Goal: Information Seeking & Learning: Learn about a topic

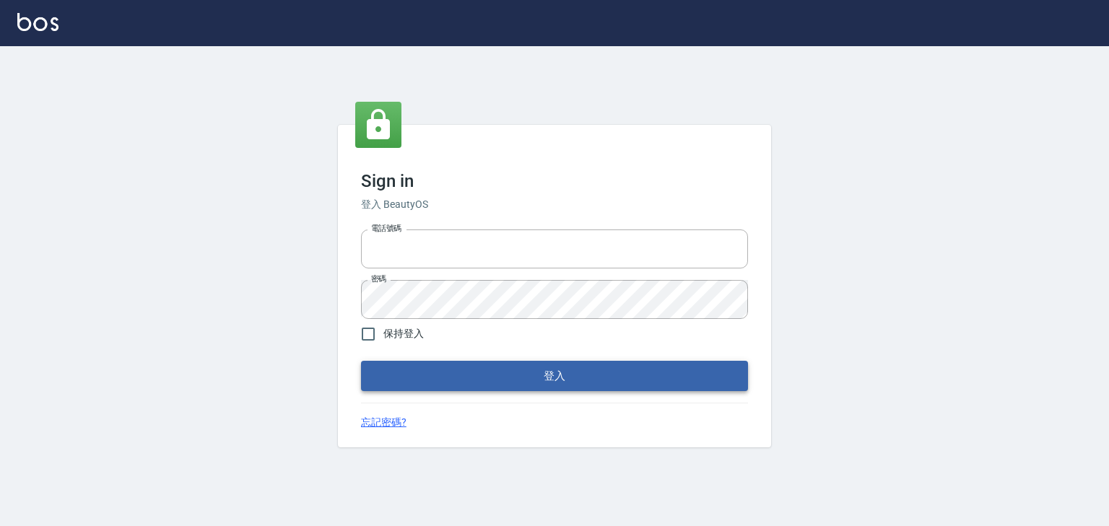
type input "0910967130"
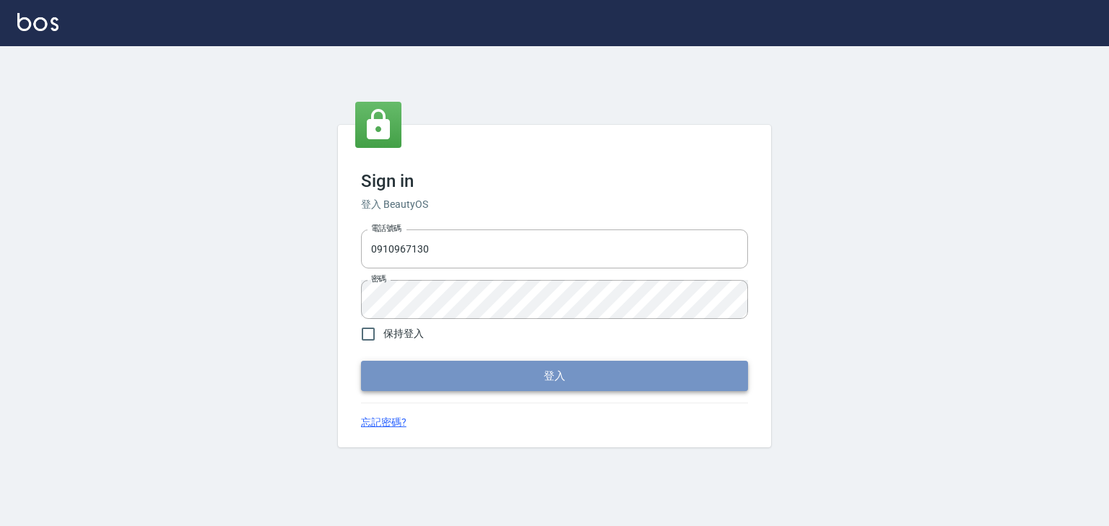
click at [545, 383] on button "登入" at bounding box center [554, 376] width 387 height 30
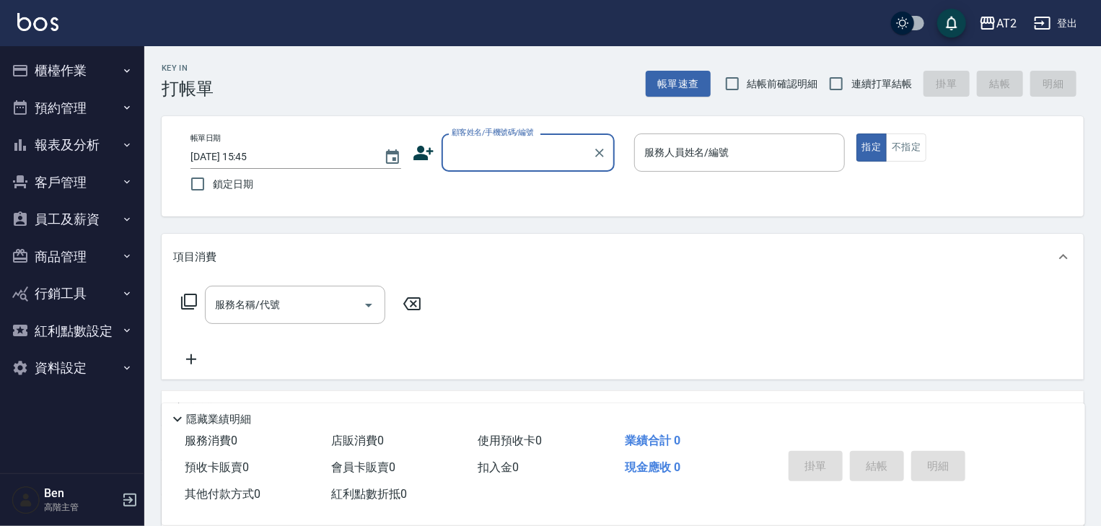
click at [79, 154] on button "報表及分析" at bounding box center [72, 145] width 133 height 38
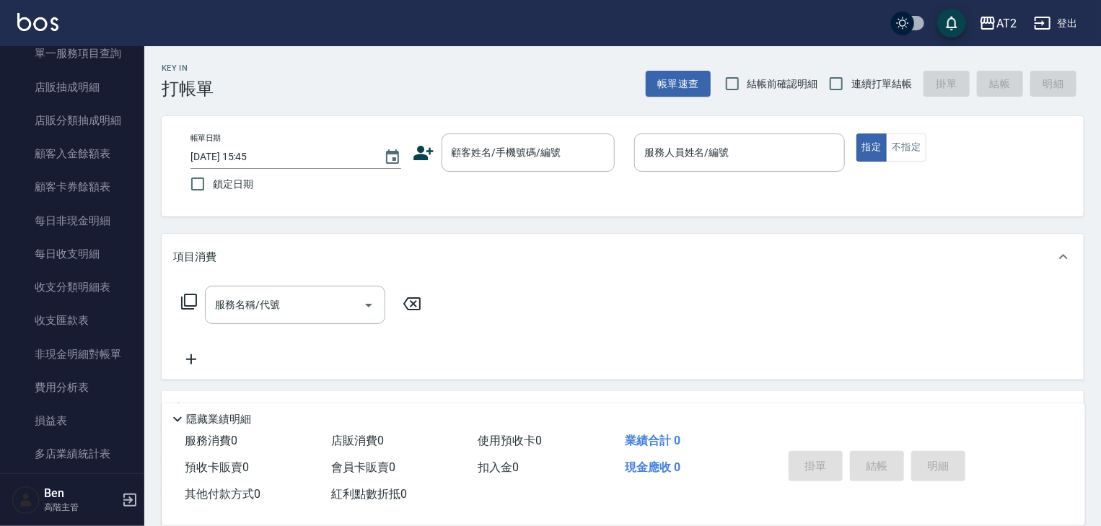
scroll to position [1070, 0]
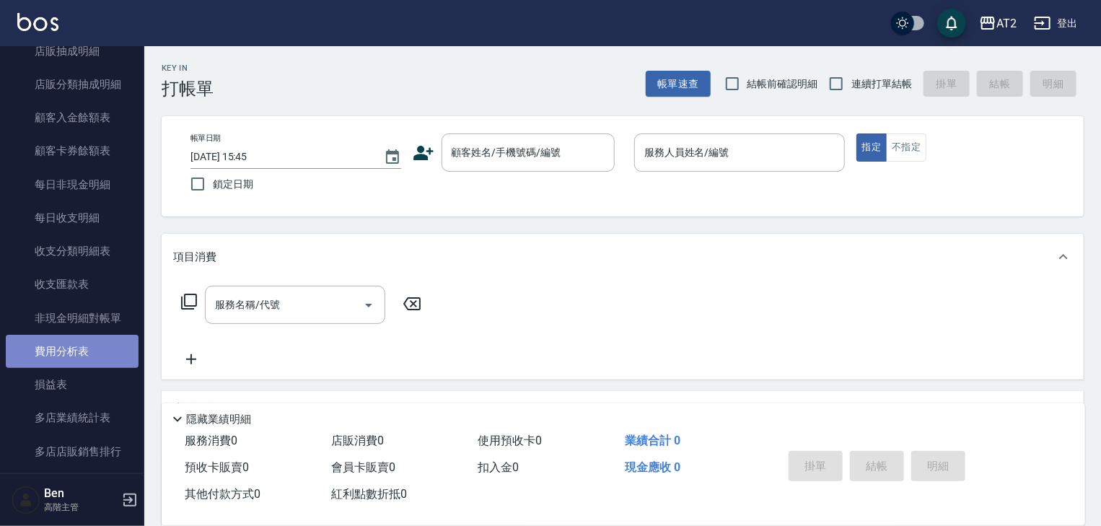
click at [87, 354] on link "費用分析表" at bounding box center [72, 351] width 133 height 33
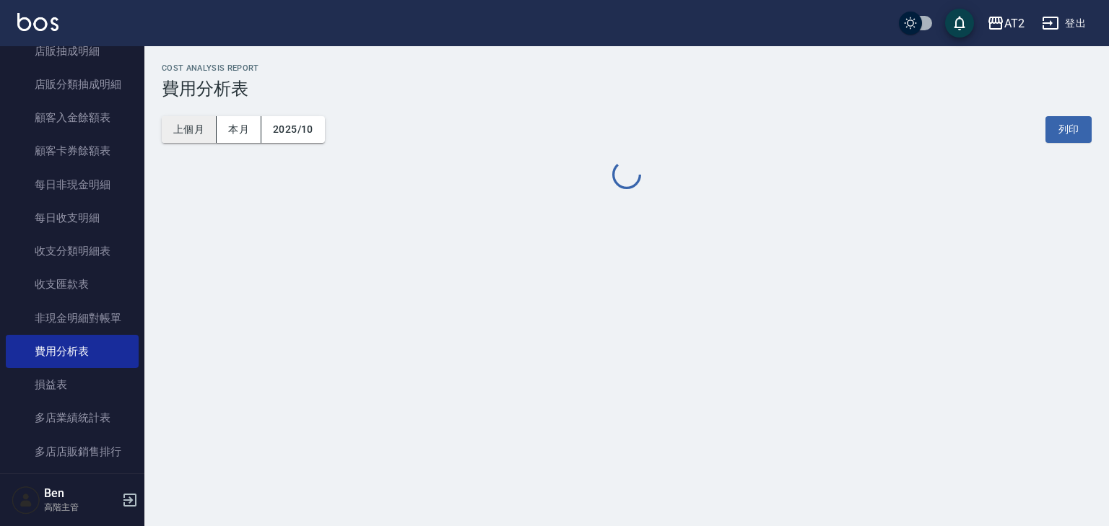
click at [185, 129] on button "上個月" at bounding box center [189, 129] width 55 height 27
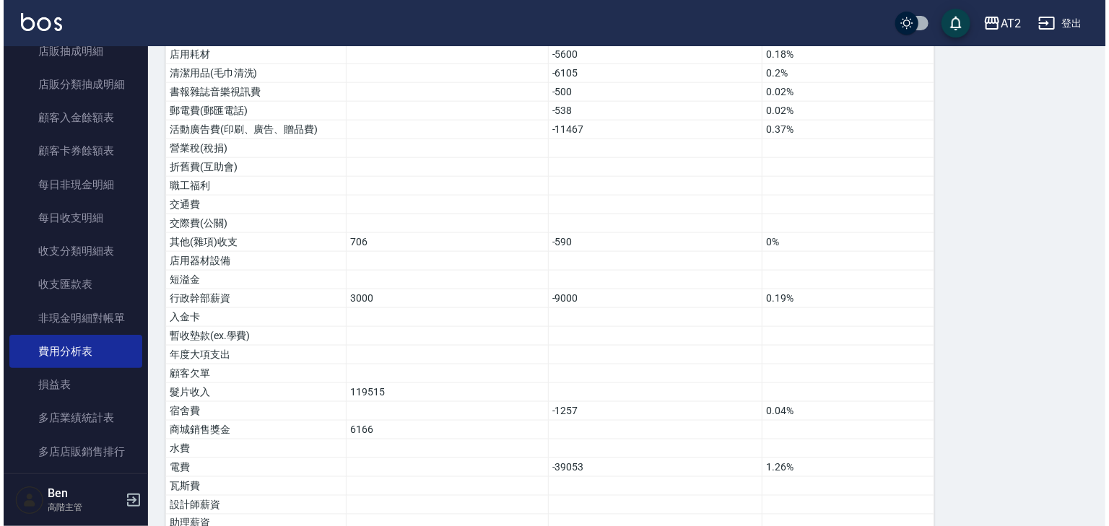
scroll to position [693, 0]
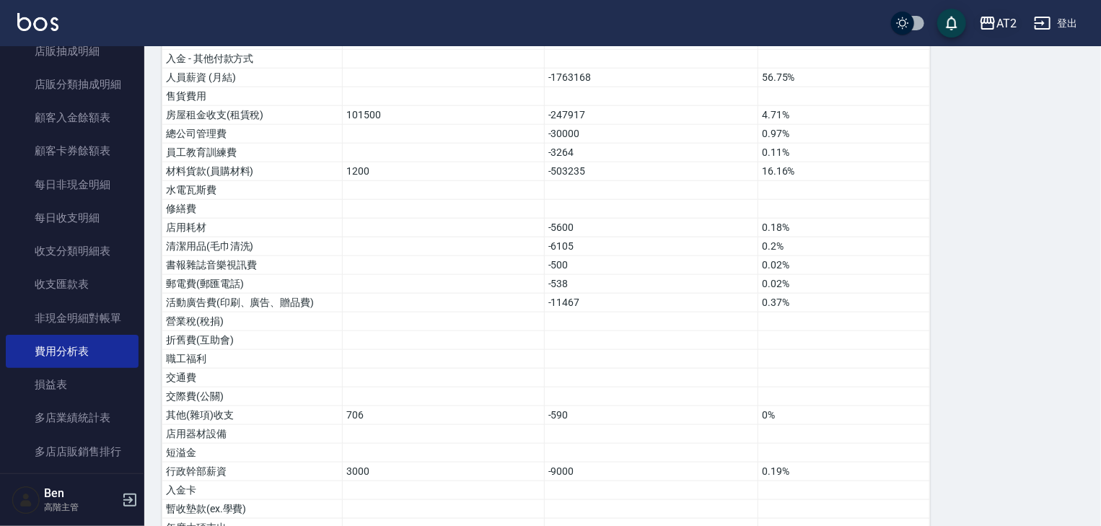
click at [1008, 9] on button "AT2" at bounding box center [998, 24] width 49 height 30
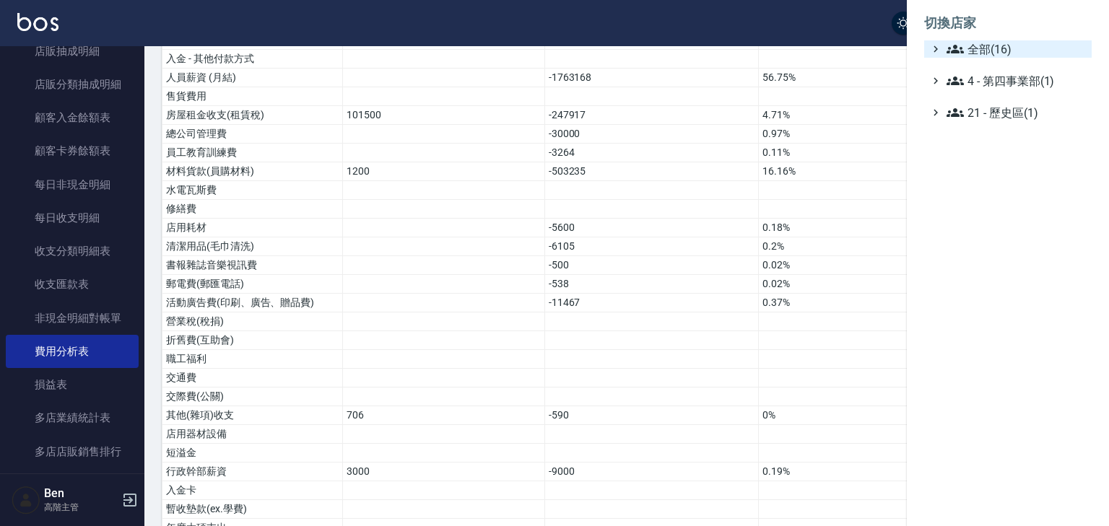
click at [987, 44] on span "全部(16)" at bounding box center [1015, 48] width 139 height 17
click at [977, 46] on span "全部(16)" at bounding box center [1015, 48] width 139 height 17
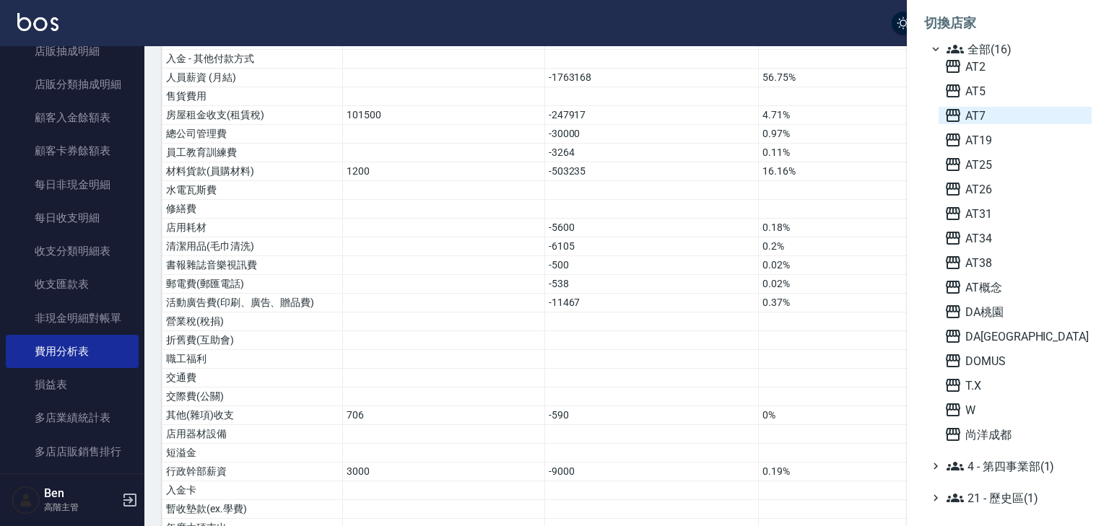
click at [973, 115] on span "AT7" at bounding box center [1014, 115] width 141 height 17
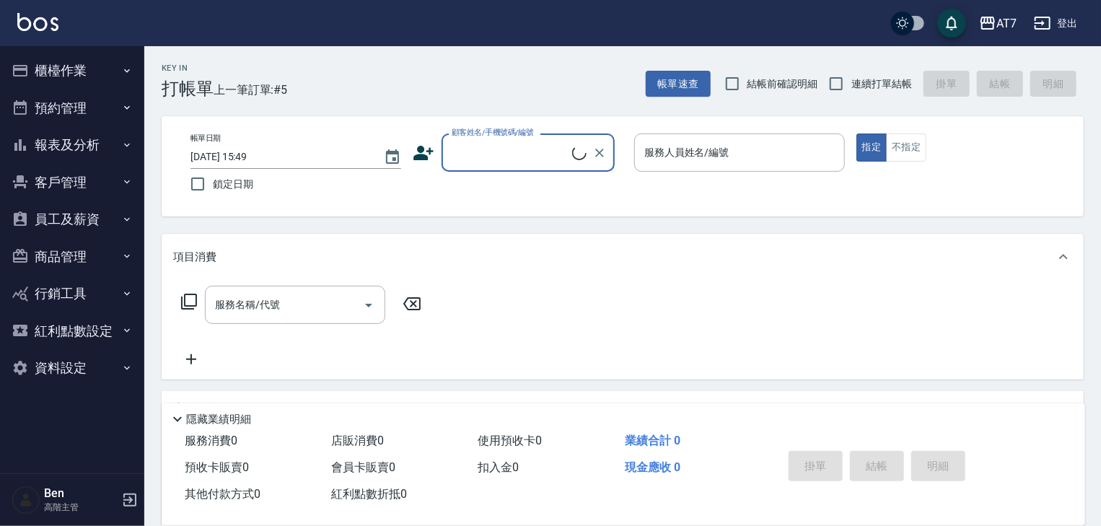
click at [55, 138] on button "報表及分析" at bounding box center [72, 145] width 133 height 38
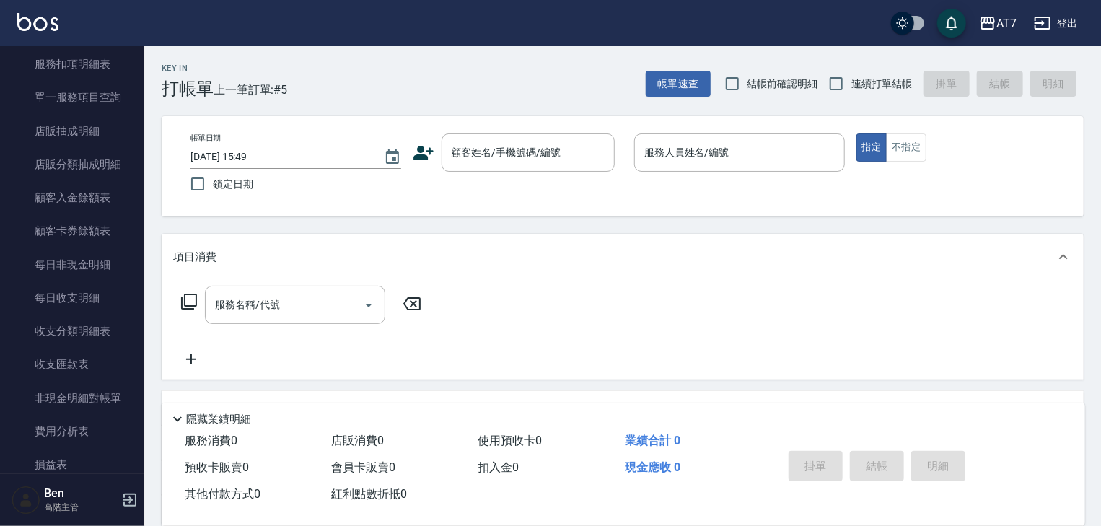
scroll to position [1172, 0]
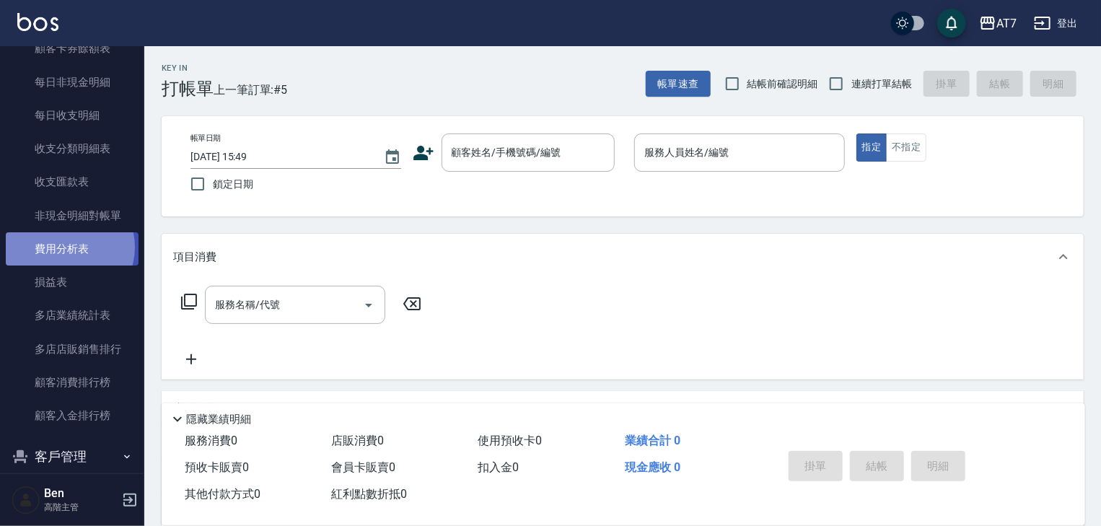
click at [64, 247] on link "費用分析表" at bounding box center [72, 248] width 133 height 33
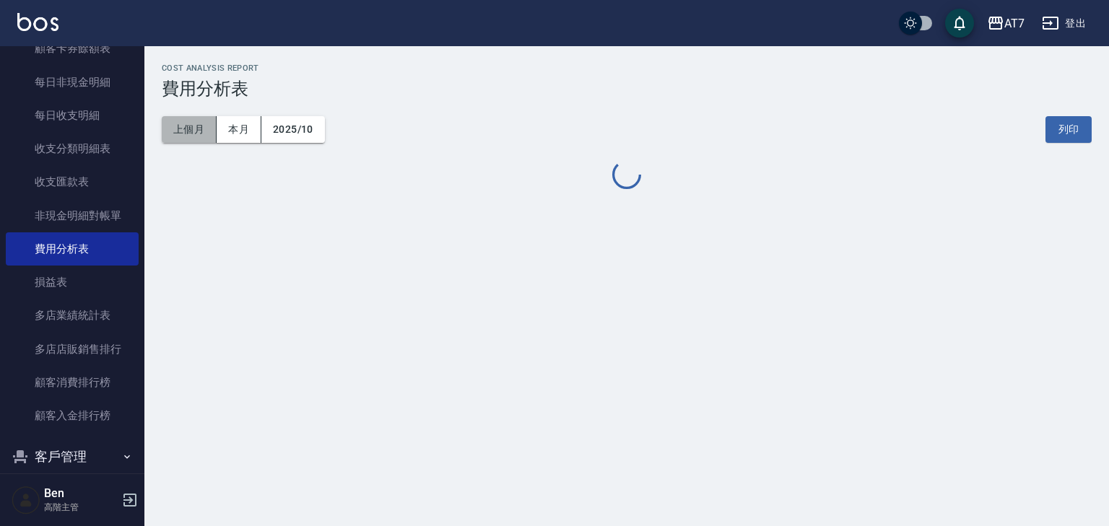
click at [167, 130] on button "上個月" at bounding box center [189, 129] width 55 height 27
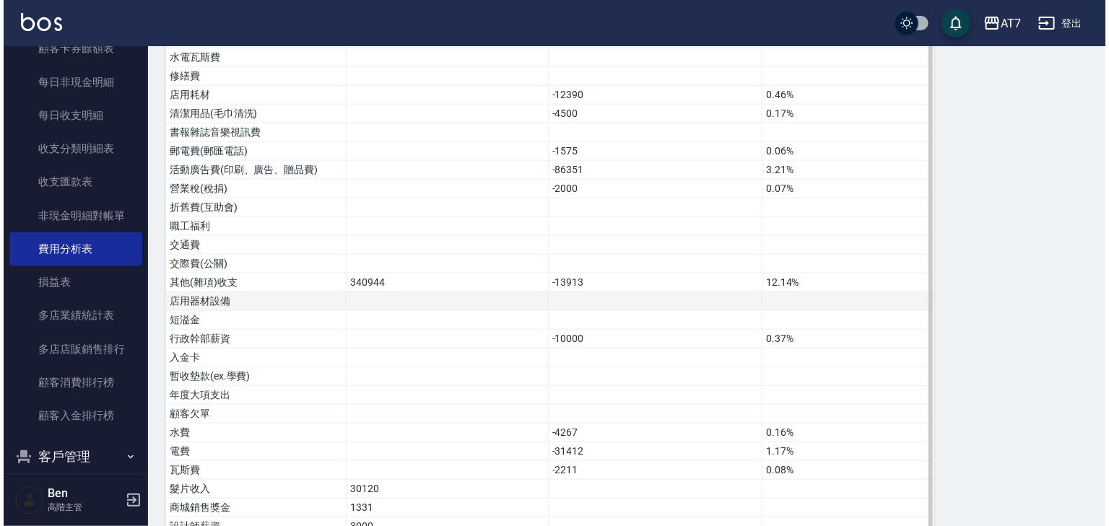
scroll to position [673, 0]
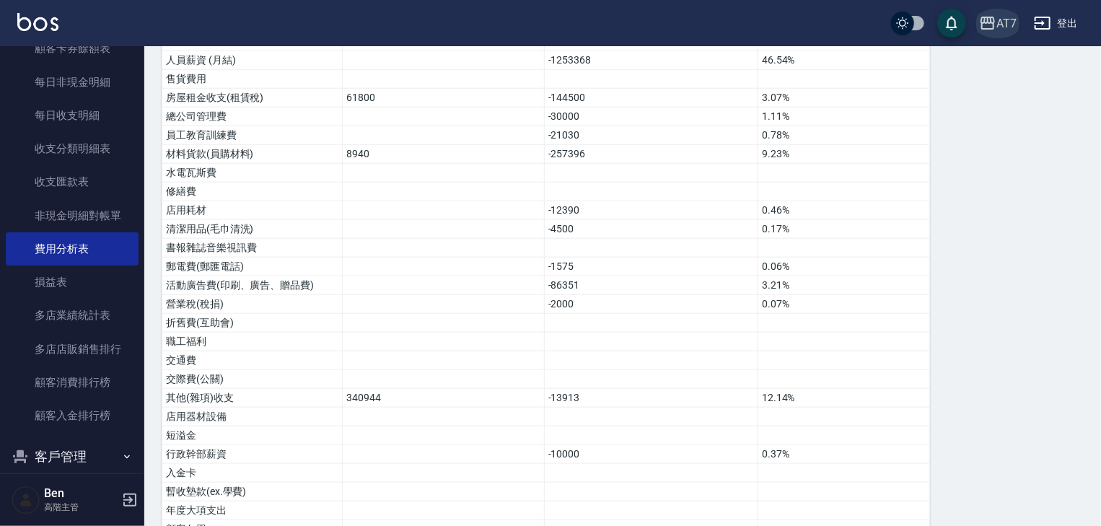
click at [1014, 21] on div "AT7" at bounding box center [1007, 23] width 20 height 18
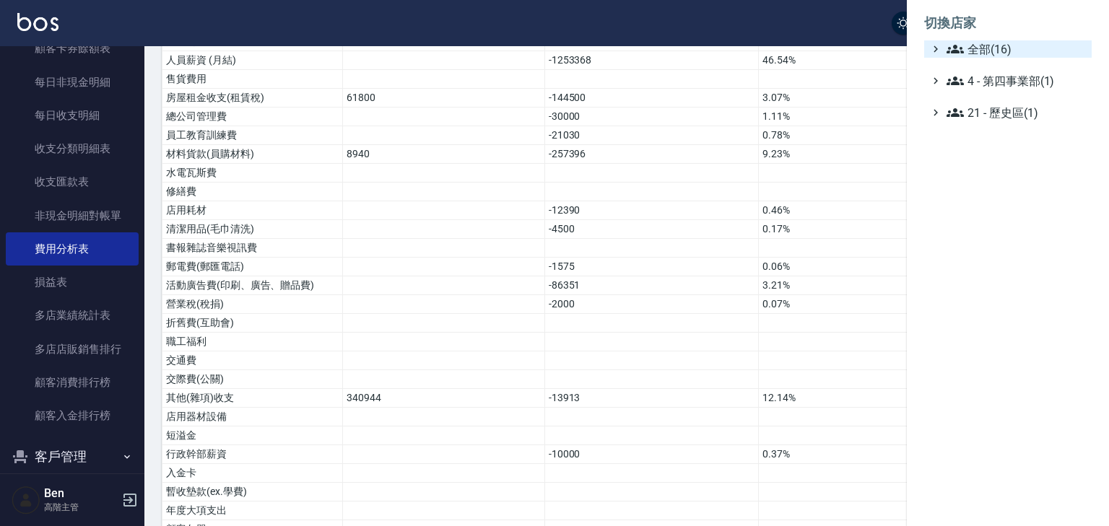
click at [990, 50] on span "全部(16)" at bounding box center [1015, 48] width 139 height 17
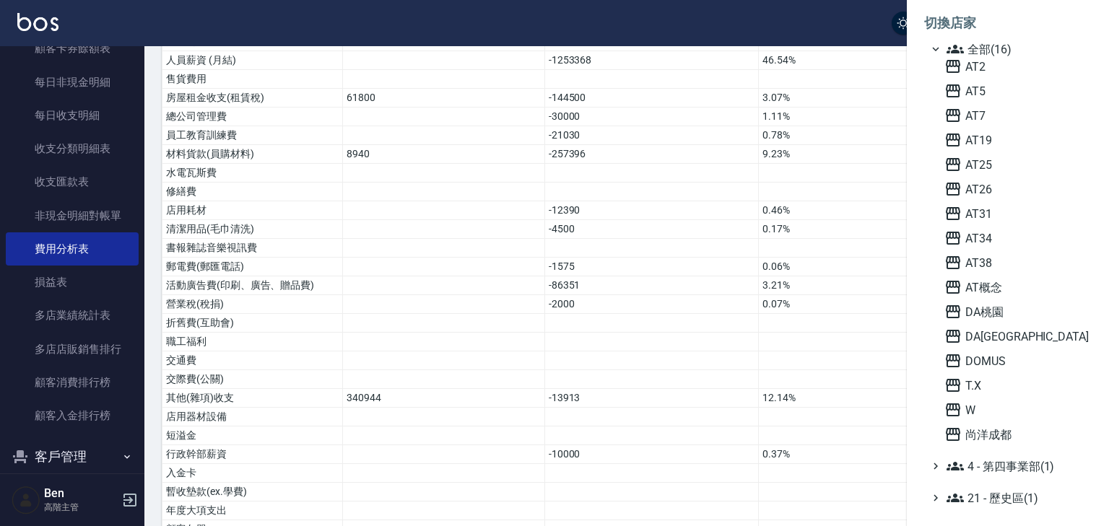
click at [973, 153] on div "AT2 AT5 AT7 AT19 AT25 AT26 AT31 AT34 AT38 AT概念 DA桃園 DA蘆洲 DOMUS T.X W 尚洋成都" at bounding box center [1014, 250] width 153 height 385
click at [977, 144] on span "AT19" at bounding box center [1014, 139] width 141 height 17
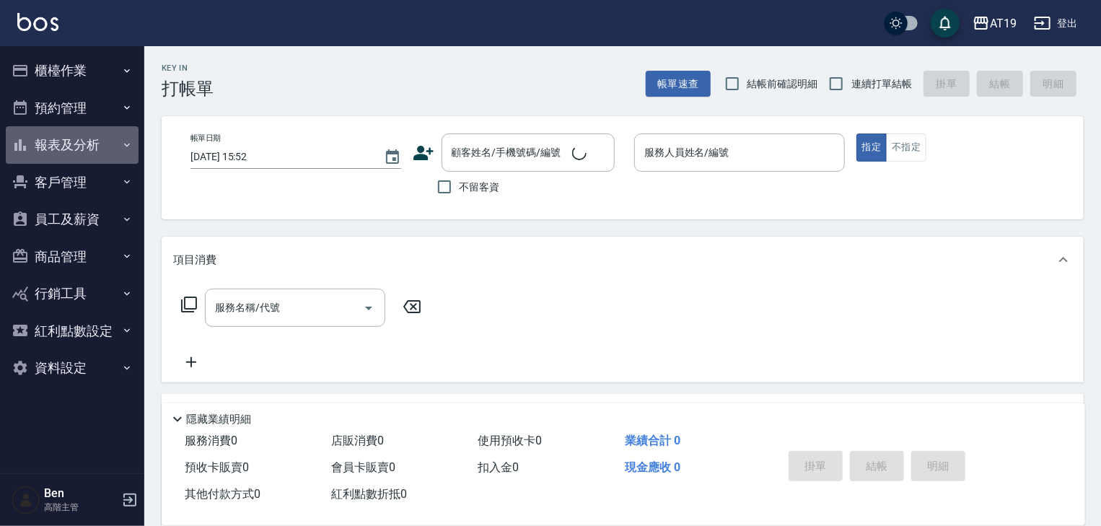
click at [61, 144] on button "報表及分析" at bounding box center [72, 145] width 133 height 38
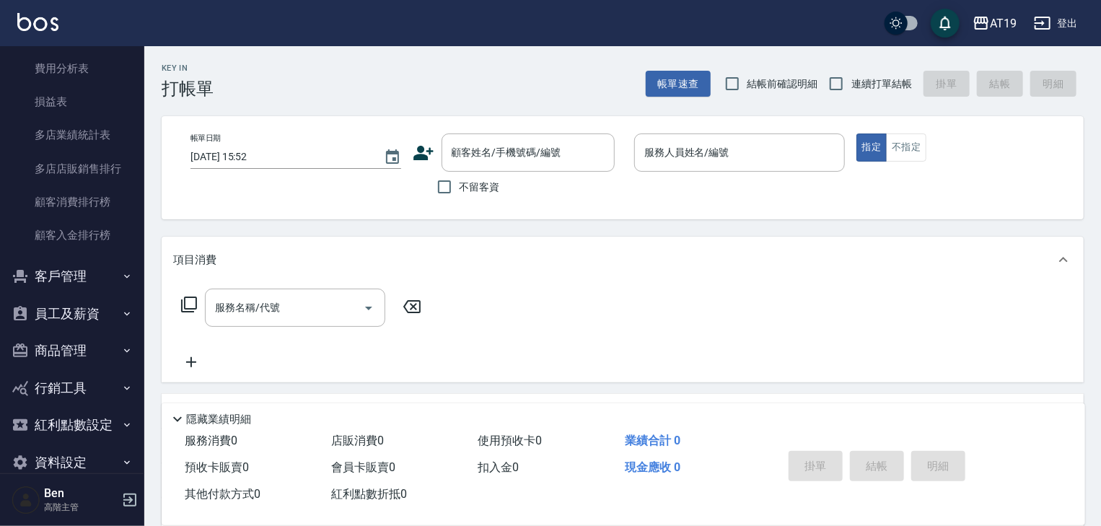
scroll to position [1221, 0]
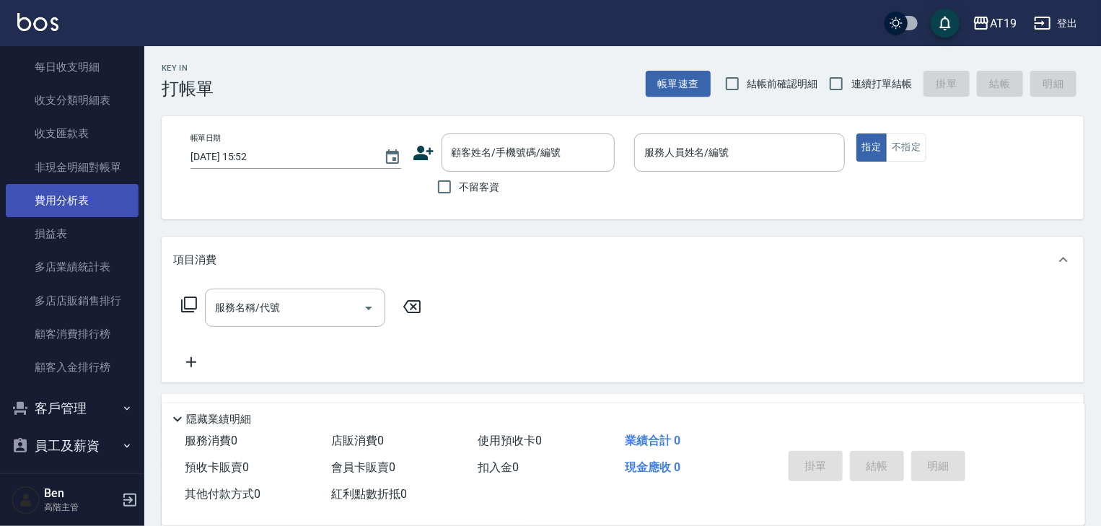
click at [102, 196] on link "費用分析表" at bounding box center [72, 200] width 133 height 33
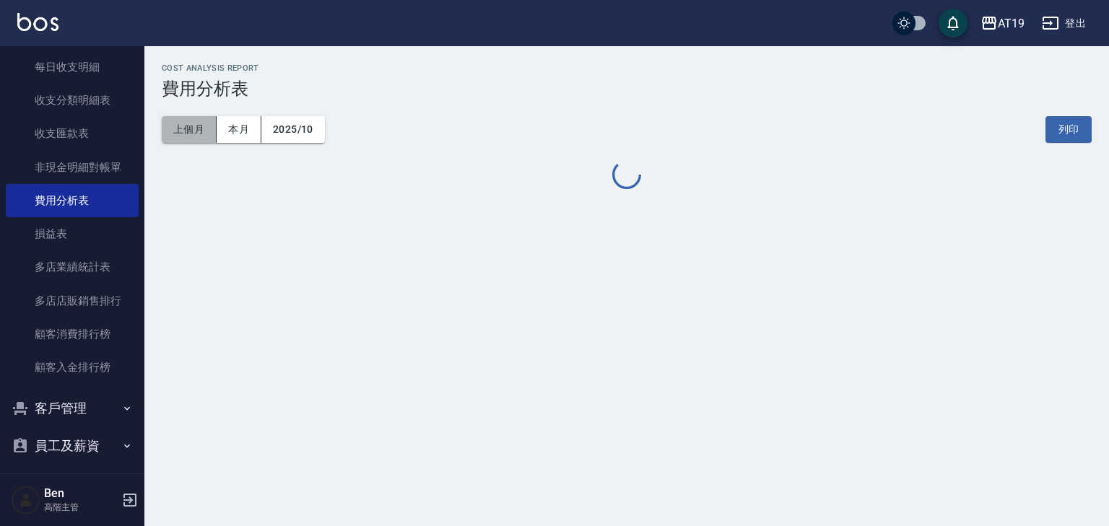
click at [182, 132] on button "上個月" at bounding box center [189, 129] width 55 height 27
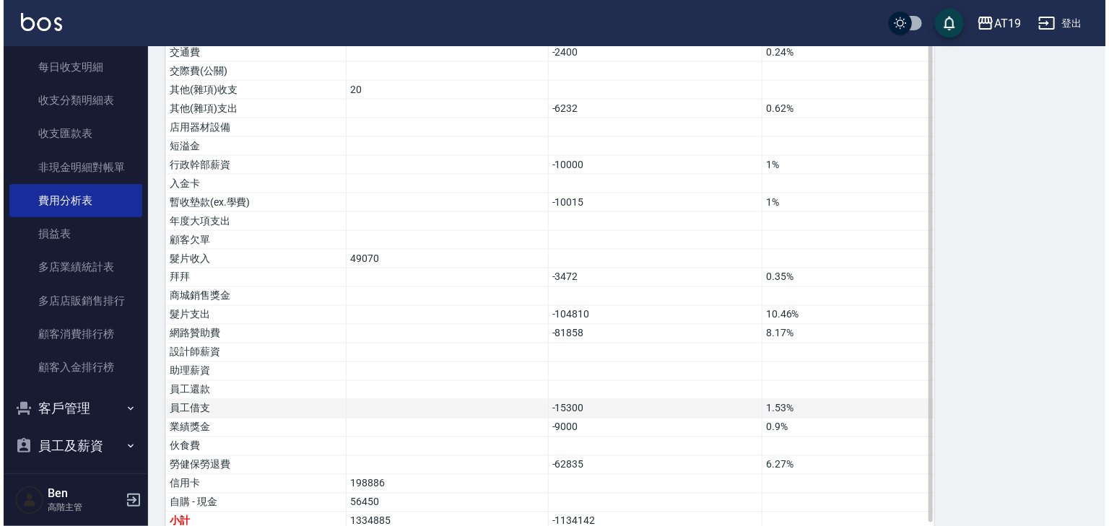
scroll to position [1129, 0]
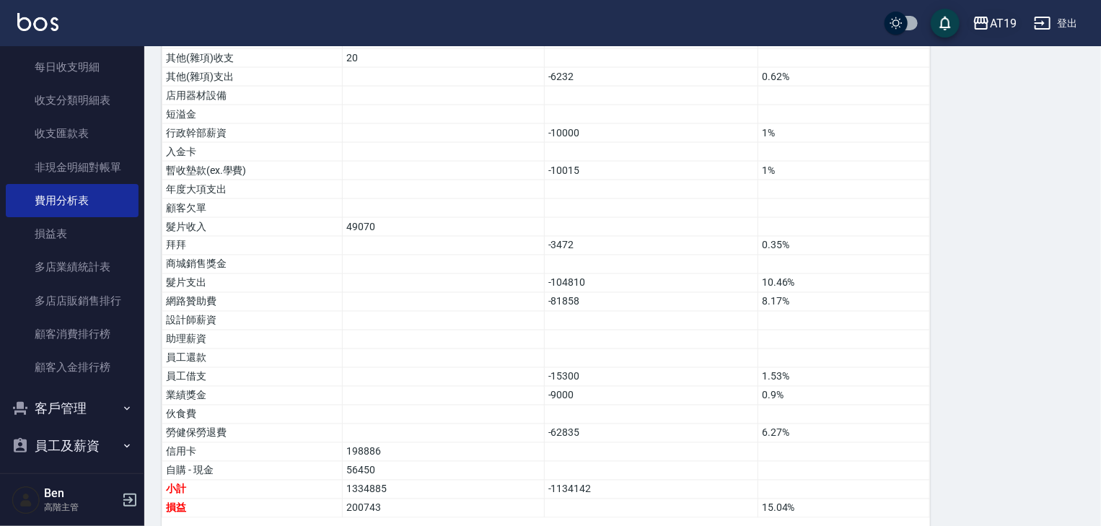
click at [990, 22] on div "AT19" at bounding box center [1003, 23] width 27 height 18
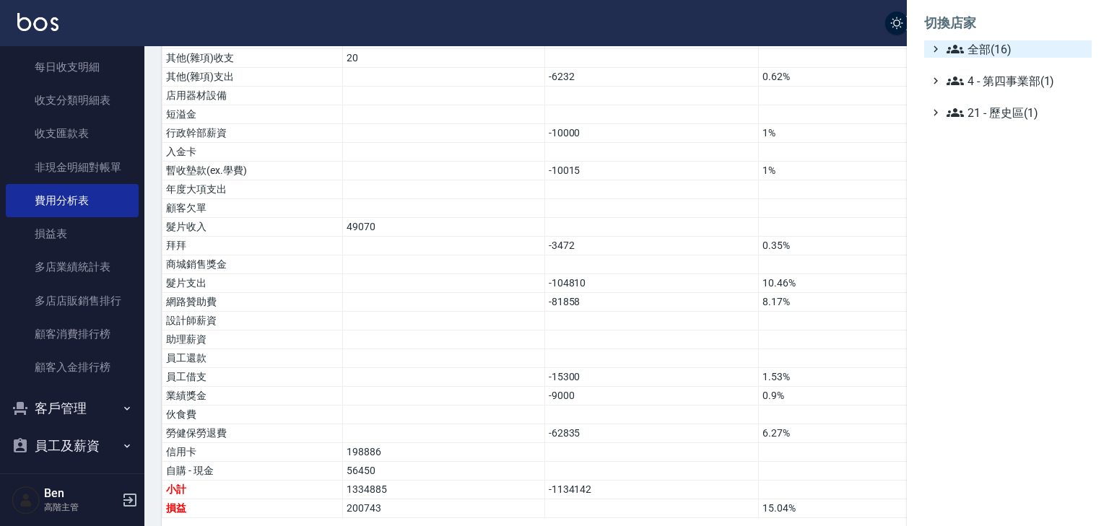
click at [1008, 46] on span "全部(16)" at bounding box center [1015, 48] width 139 height 17
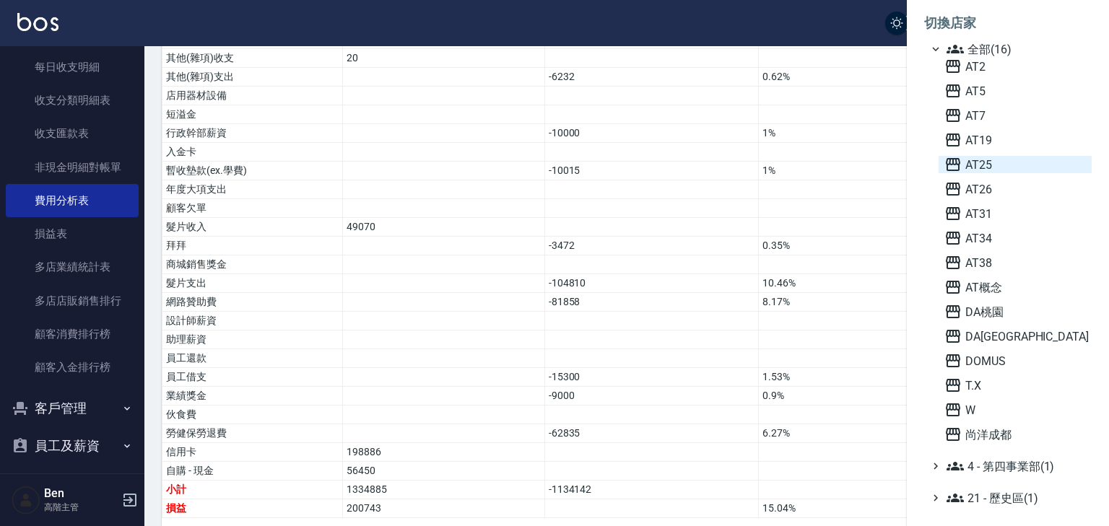
click at [973, 168] on span "AT25" at bounding box center [1014, 164] width 141 height 17
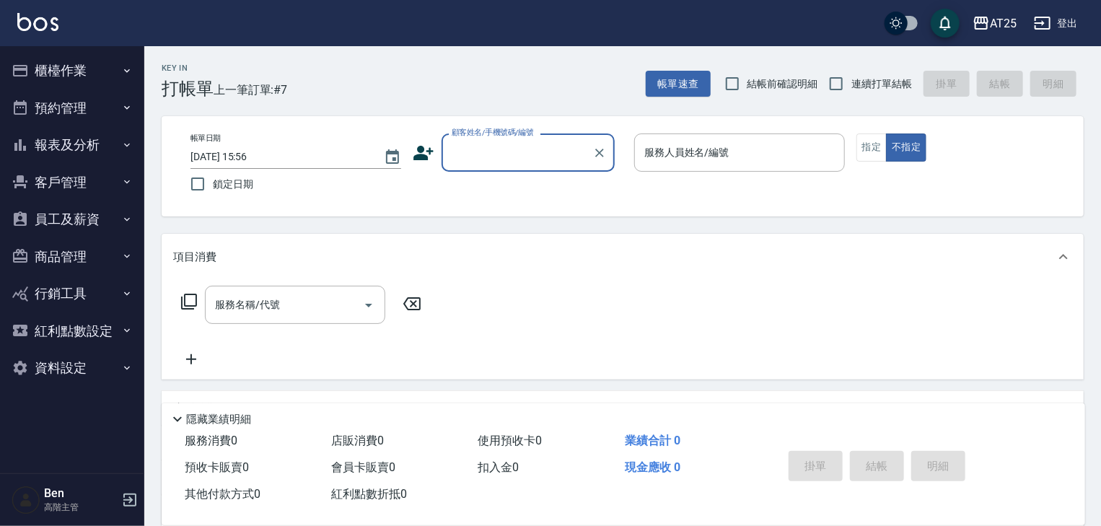
click at [76, 142] on button "報表及分析" at bounding box center [72, 145] width 133 height 38
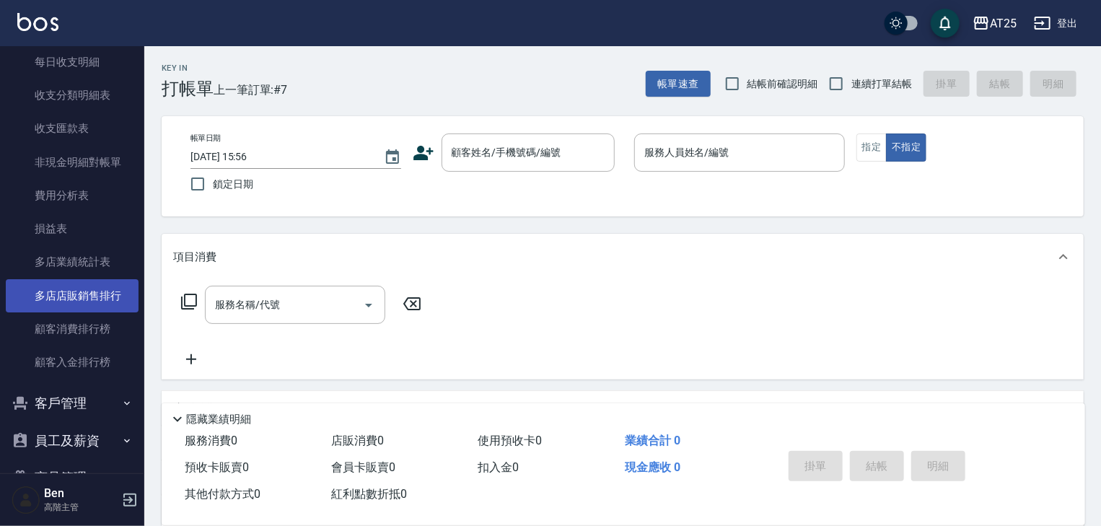
scroll to position [1209, 0]
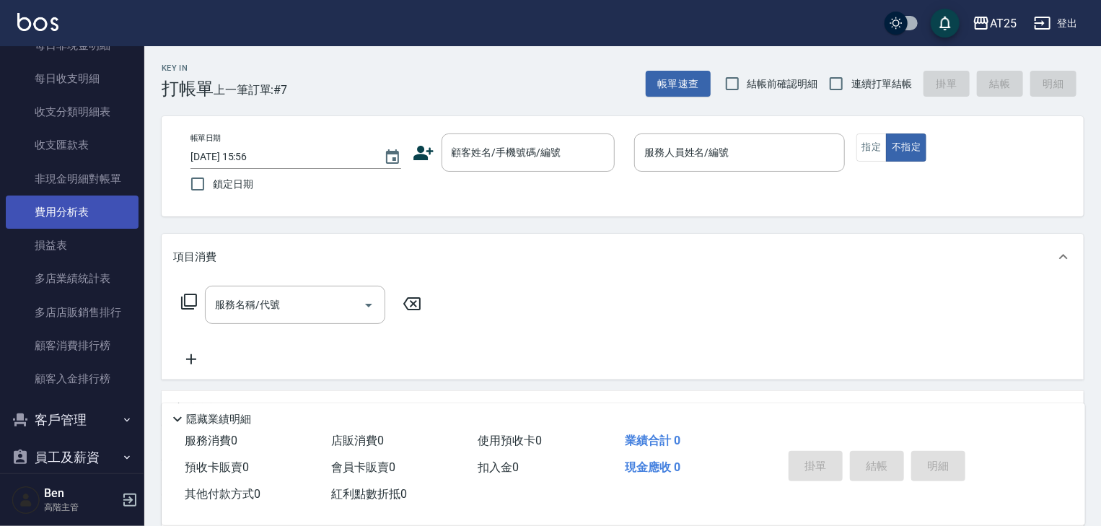
click at [79, 202] on link "費用分析表" at bounding box center [72, 212] width 133 height 33
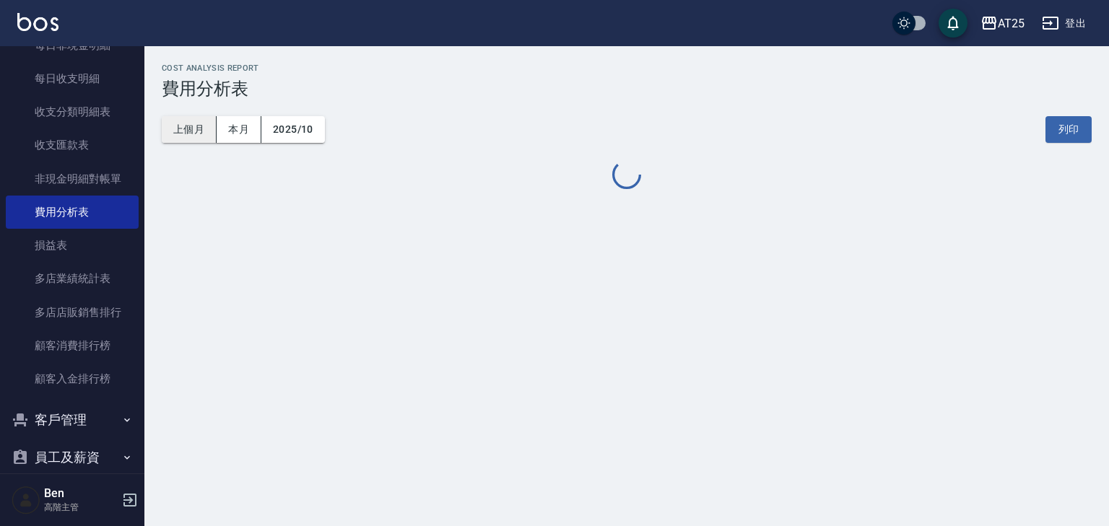
click at [193, 133] on button "上個月" at bounding box center [189, 129] width 55 height 27
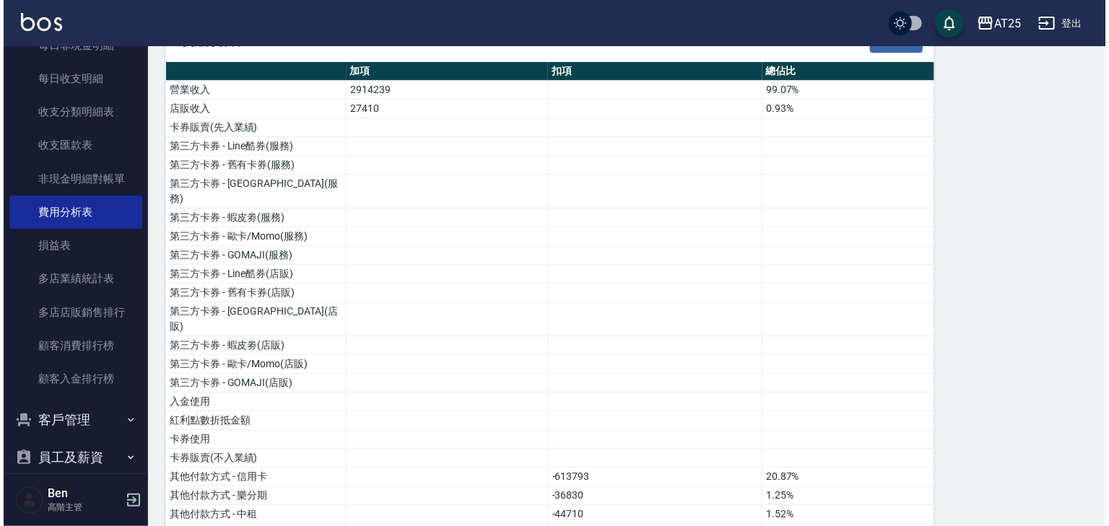
scroll to position [74, 0]
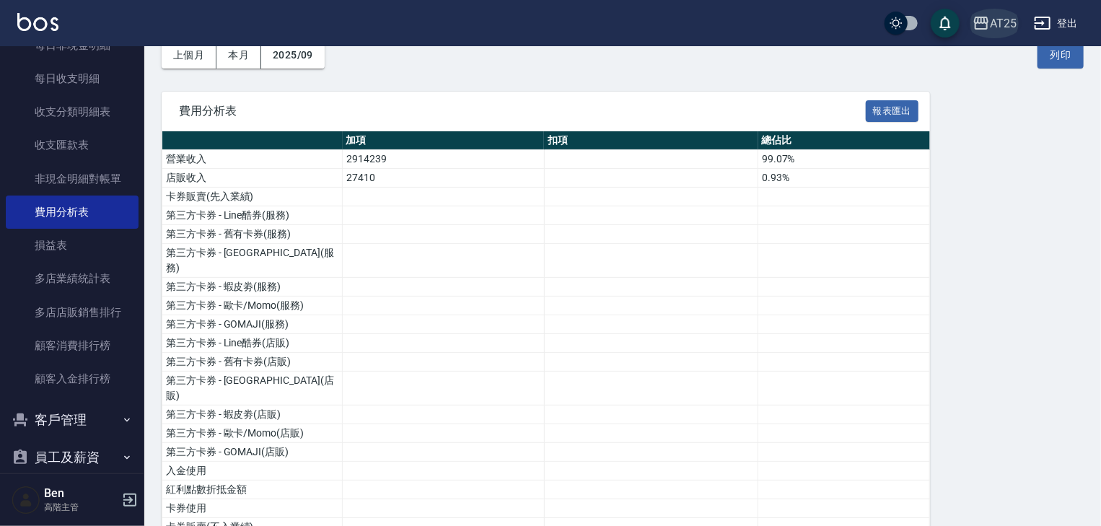
click at [990, 24] on icon "button" at bounding box center [981, 22] width 17 height 17
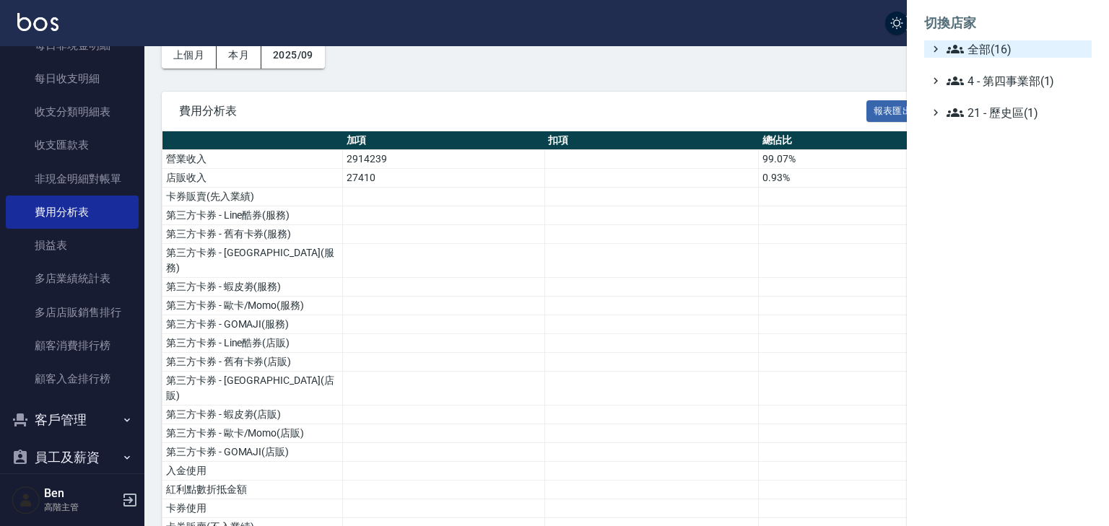
click at [997, 45] on span "全部(16)" at bounding box center [1015, 48] width 139 height 17
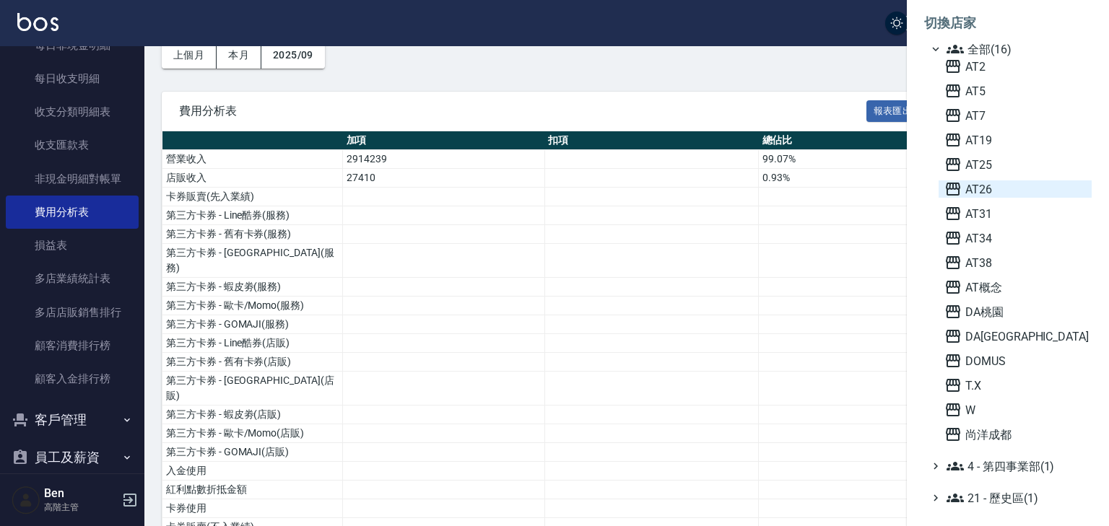
click at [972, 193] on span "AT26" at bounding box center [1014, 188] width 141 height 17
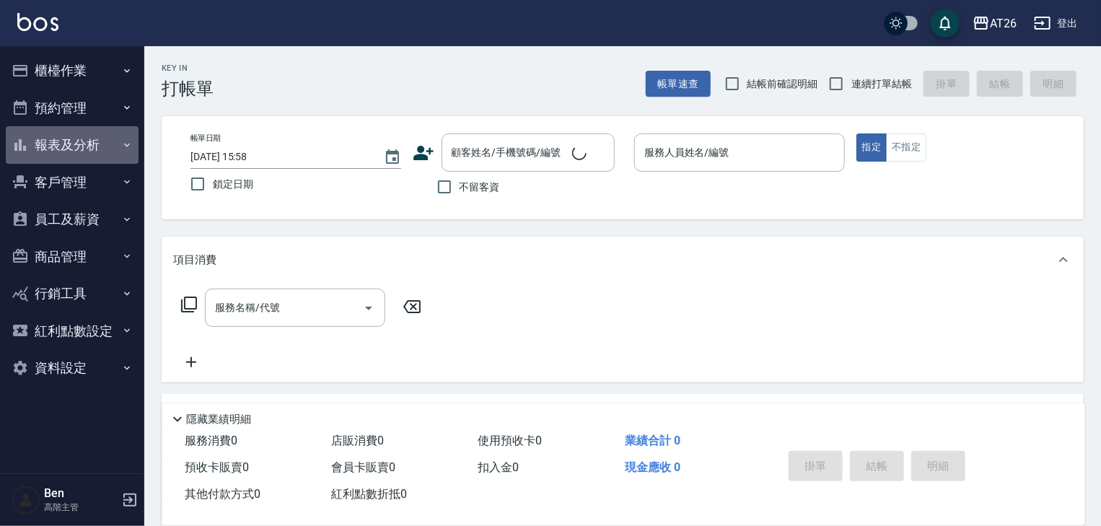
click at [49, 148] on button "報表及分析" at bounding box center [72, 145] width 133 height 38
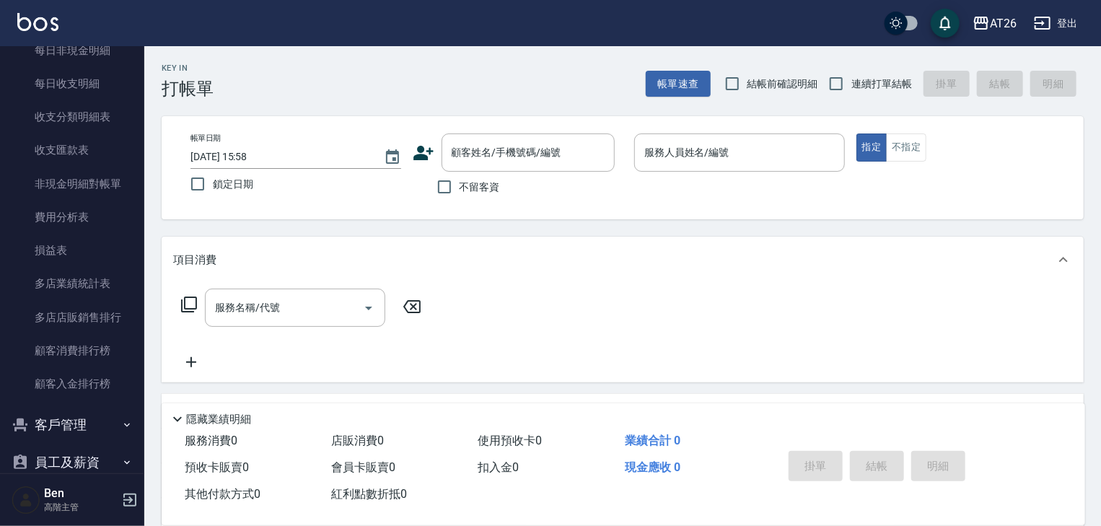
scroll to position [1190, 0]
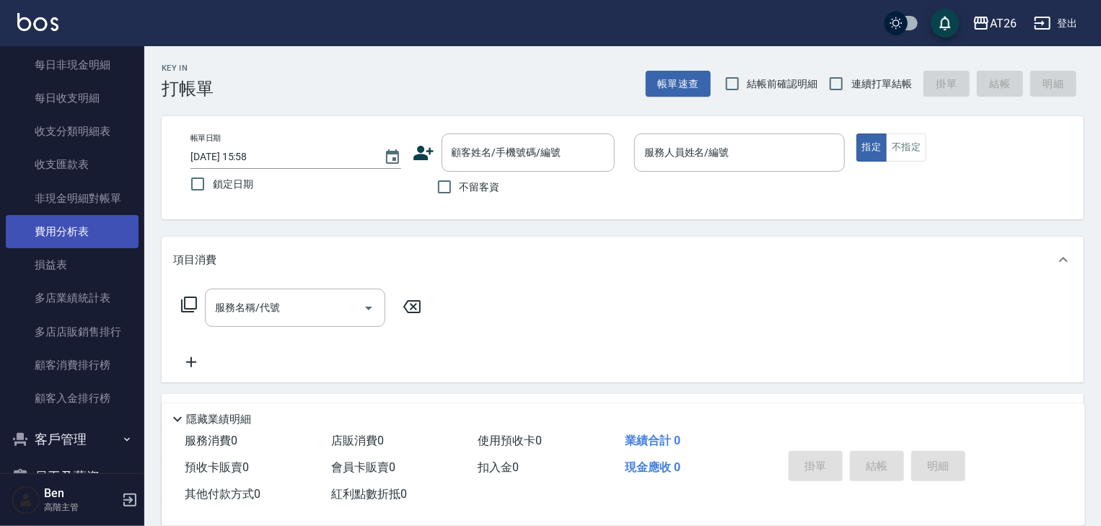
click at [75, 235] on link "費用分析表" at bounding box center [72, 231] width 133 height 33
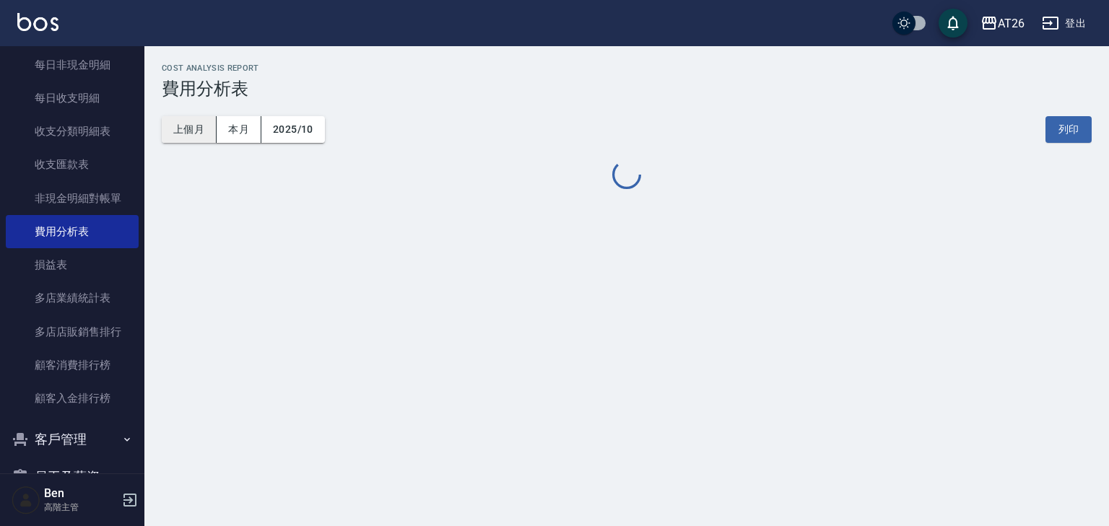
click at [183, 132] on button "上個月" at bounding box center [189, 129] width 55 height 27
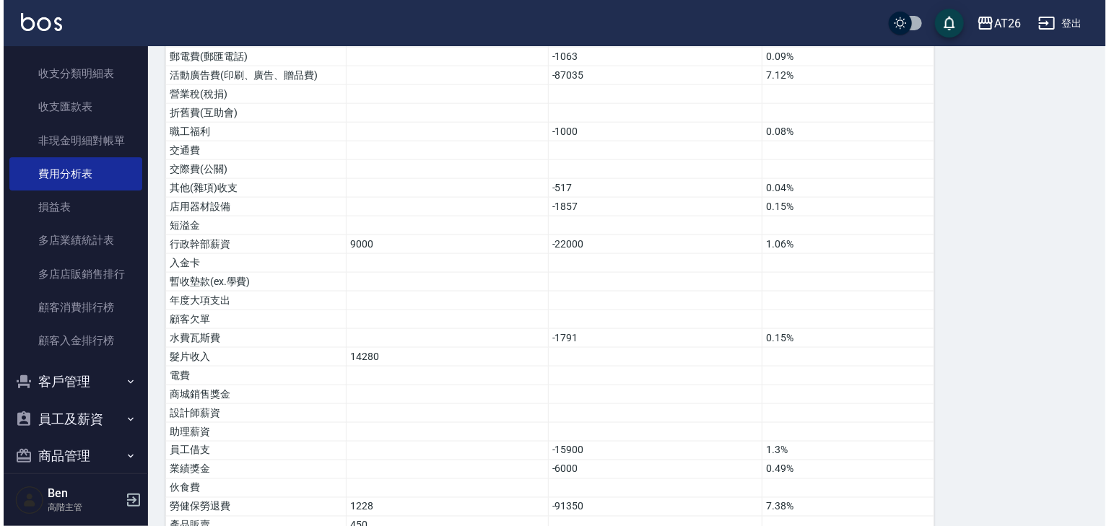
scroll to position [1018, 0]
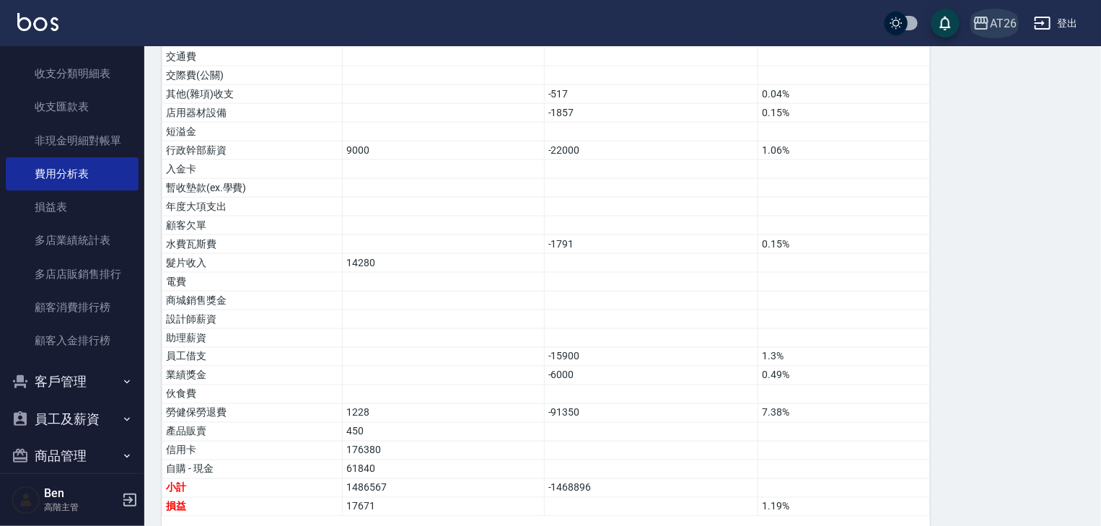
click at [1005, 24] on div "AT26" at bounding box center [1003, 23] width 27 height 18
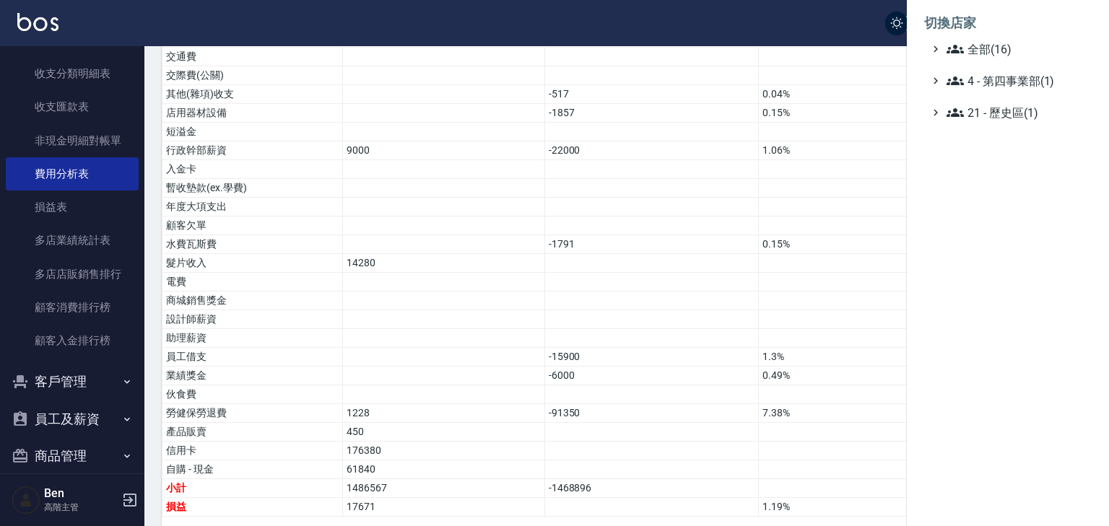
click at [993, 61] on ul "全部(16) 4 - 第四事業部(1) 21 - 歷史區(1)" at bounding box center [1007, 80] width 167 height 81
click at [990, 51] on span "全部(16)" at bounding box center [1015, 48] width 139 height 17
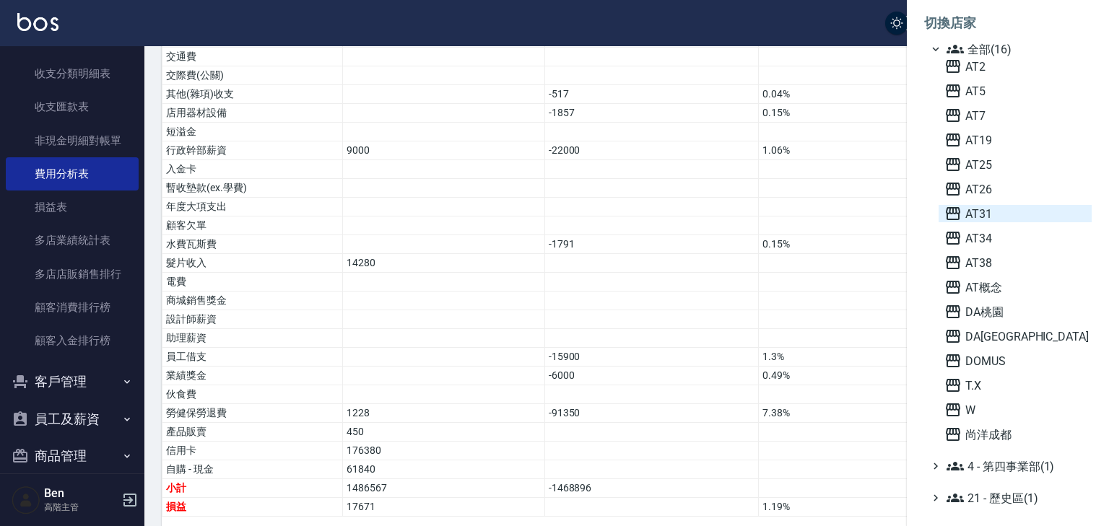
click at [996, 216] on span "AT31" at bounding box center [1014, 213] width 141 height 17
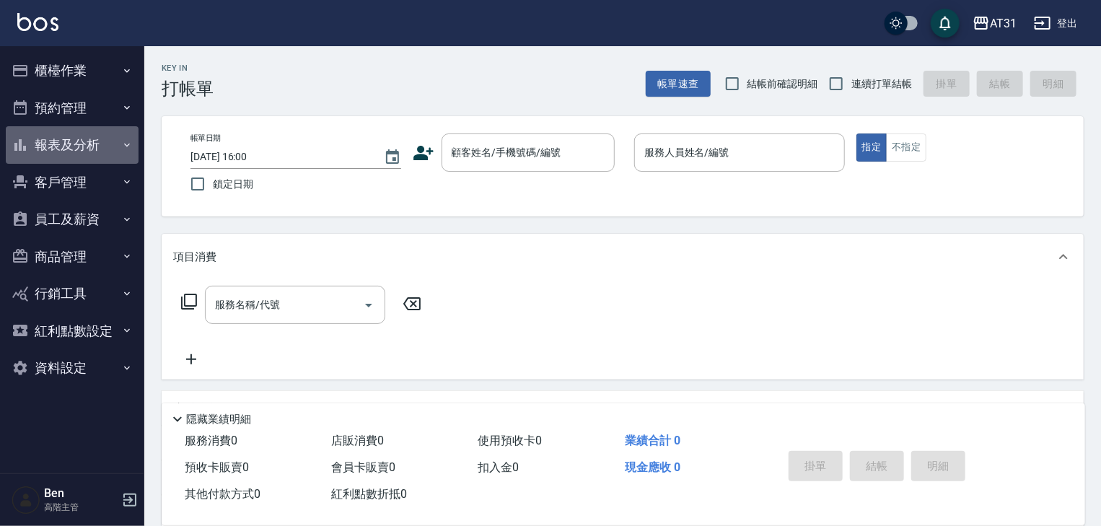
click at [85, 141] on button "報表及分析" at bounding box center [72, 145] width 133 height 38
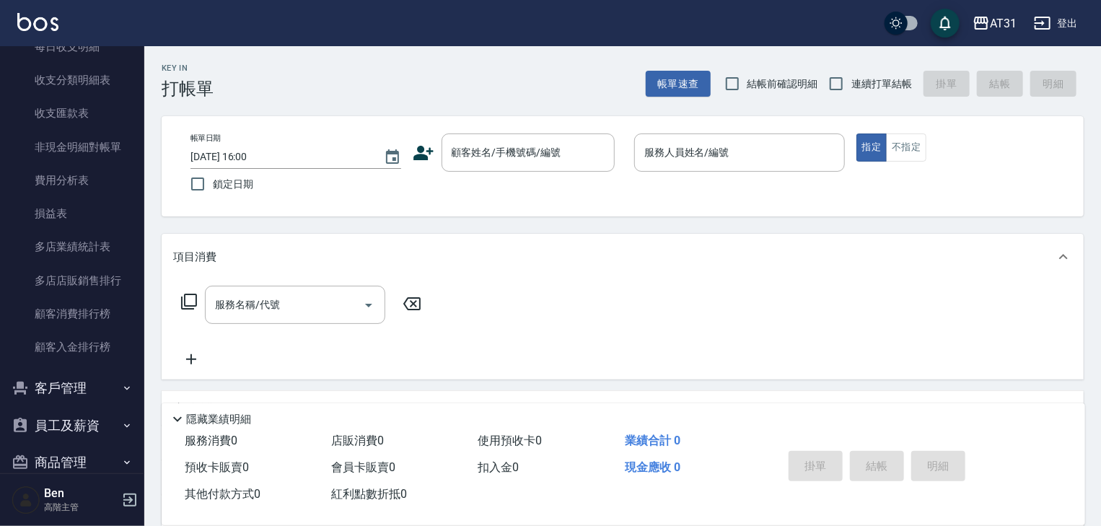
scroll to position [1260, 0]
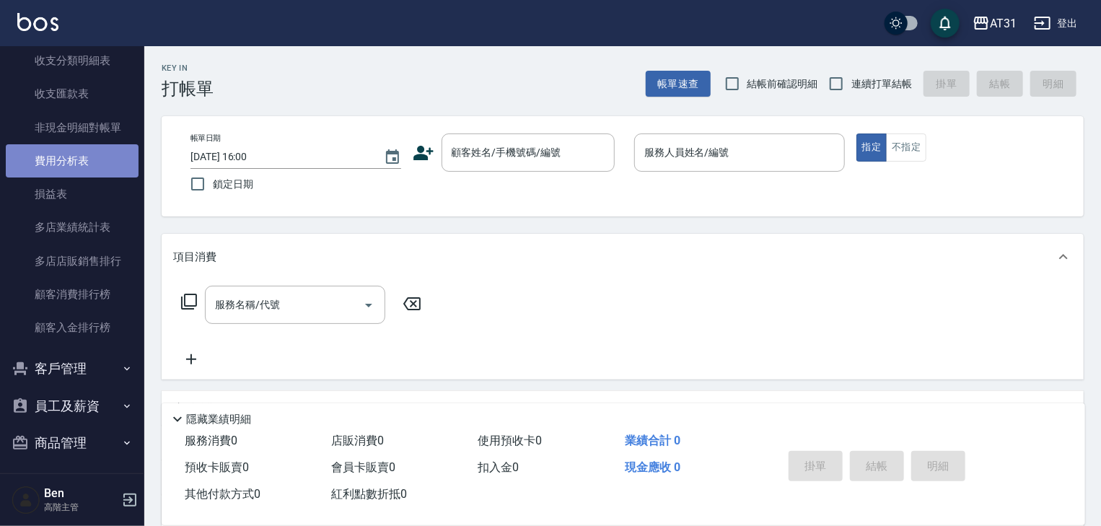
click at [95, 165] on link "費用分析表" at bounding box center [72, 160] width 133 height 33
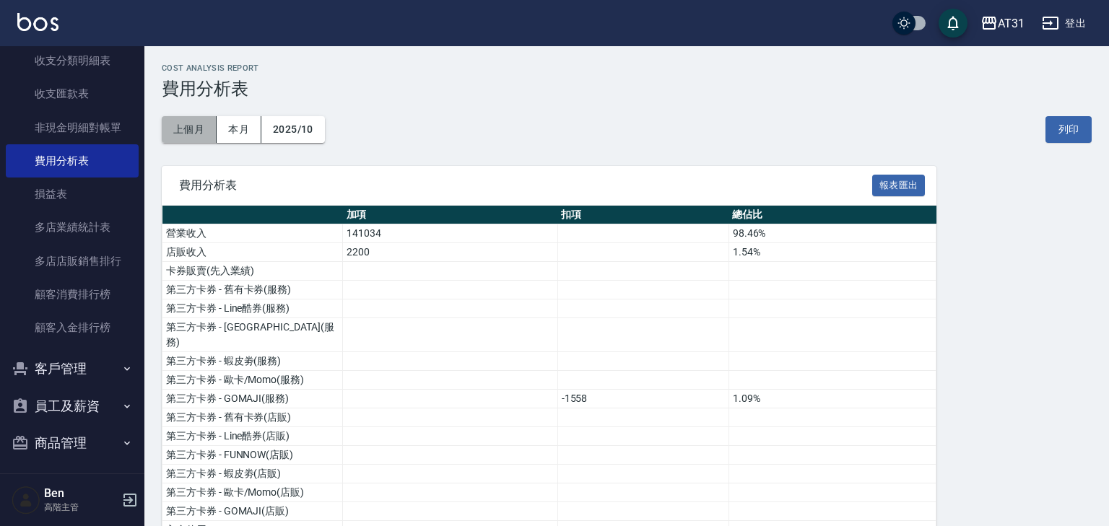
click at [193, 128] on button "上個月" at bounding box center [189, 129] width 55 height 27
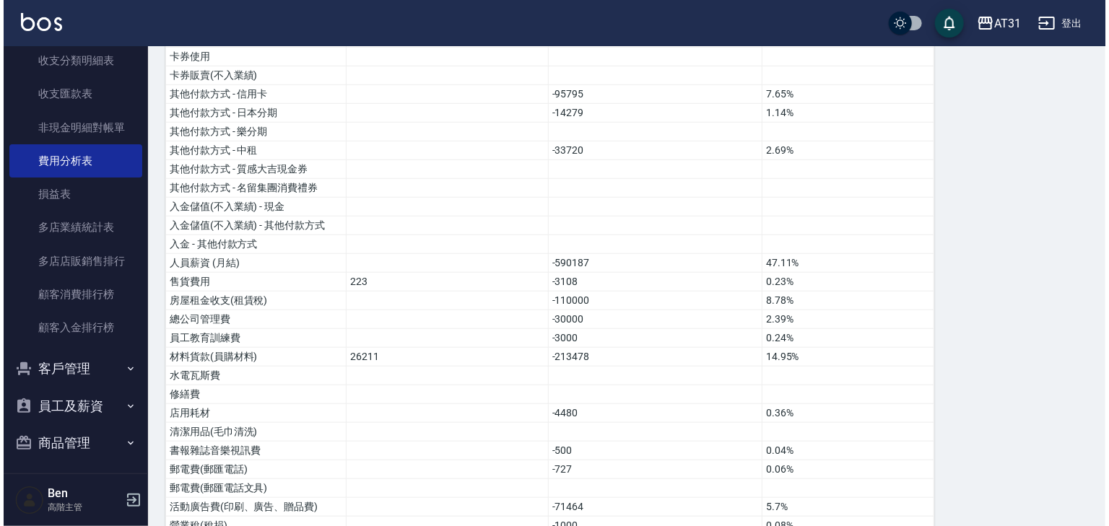
scroll to position [1074, 0]
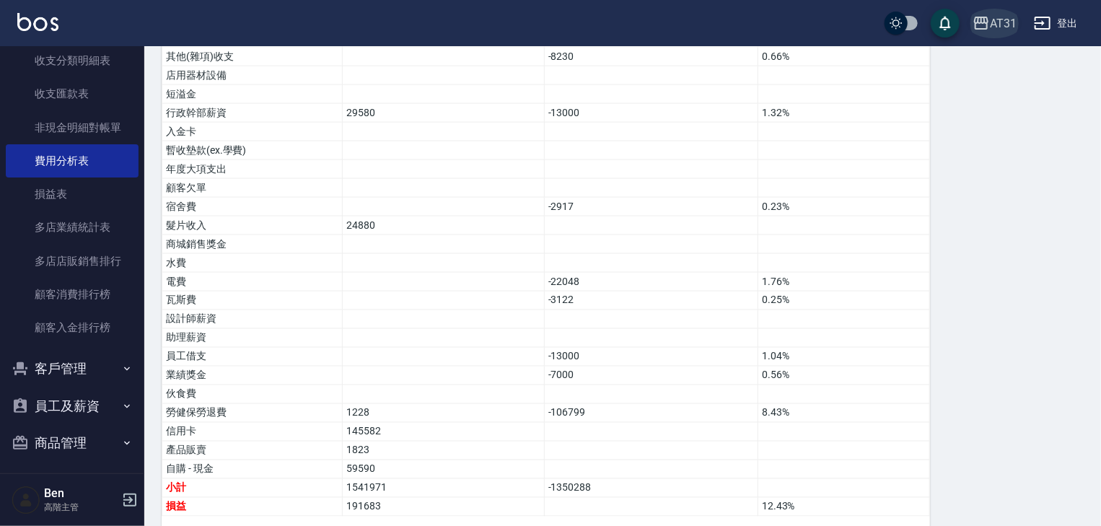
click at [1008, 20] on div "AT31" at bounding box center [1003, 23] width 27 height 18
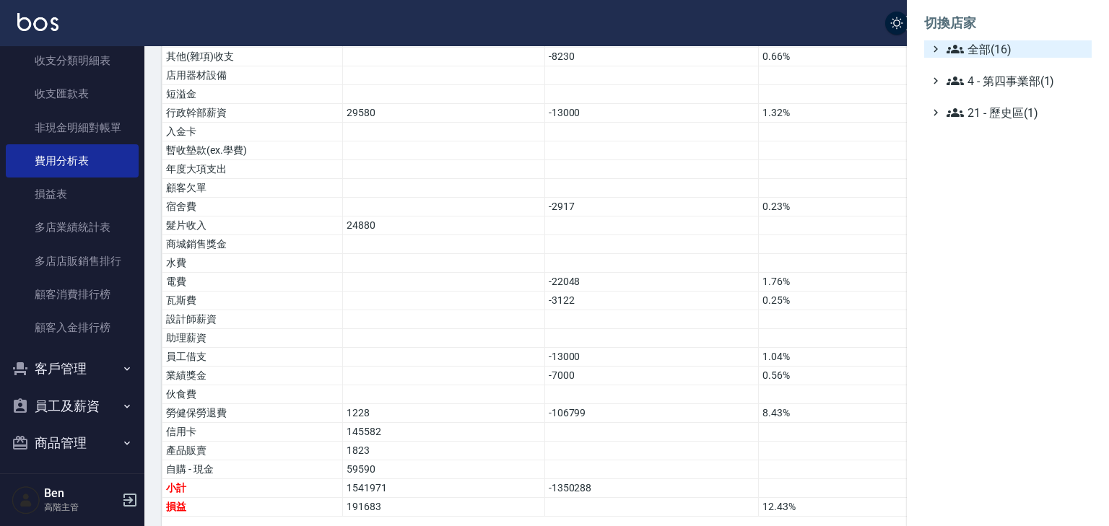
click at [1000, 42] on span "全部(16)" at bounding box center [1015, 48] width 139 height 17
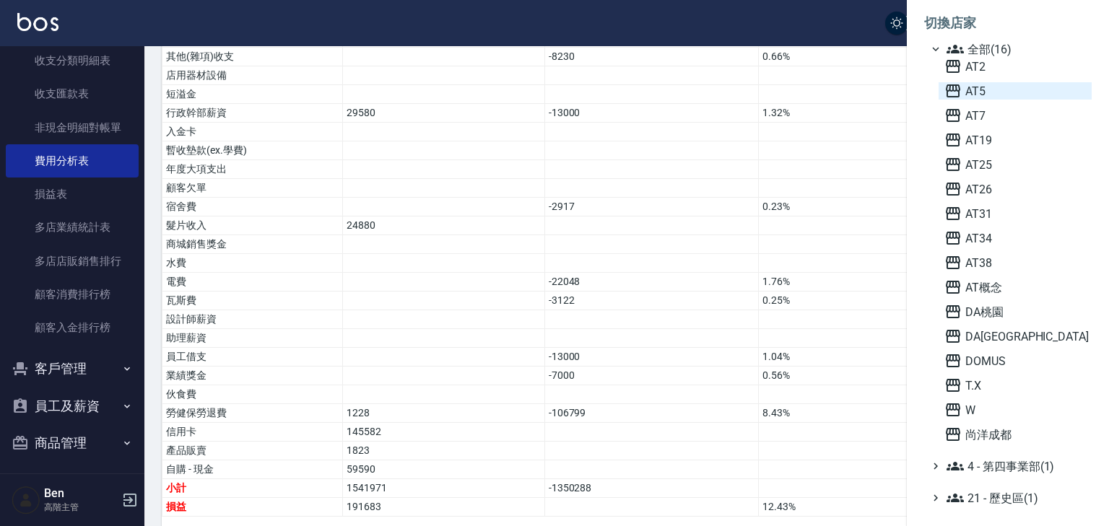
click at [985, 91] on span "AT5" at bounding box center [1014, 90] width 141 height 17
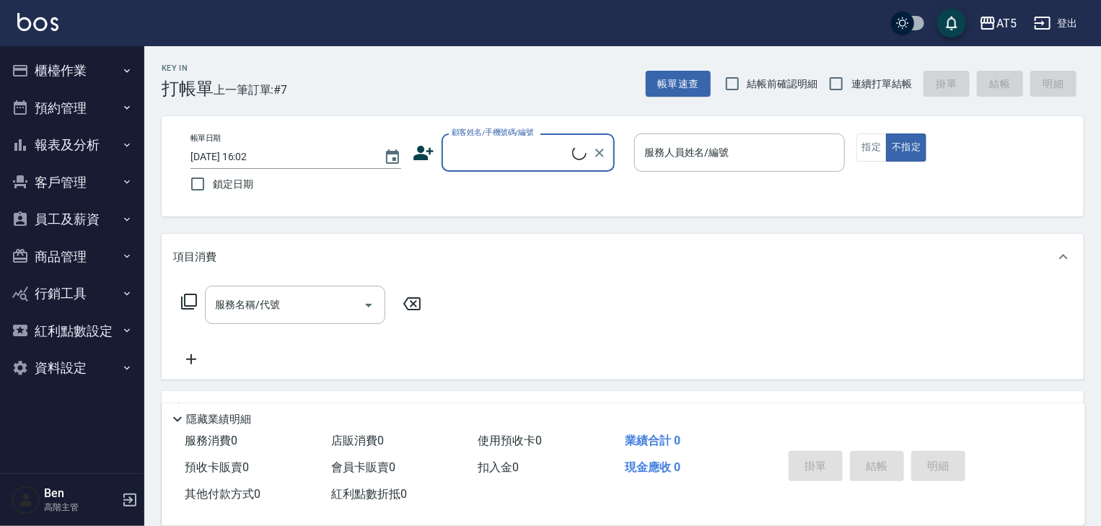
click at [69, 147] on button "報表及分析" at bounding box center [72, 145] width 133 height 38
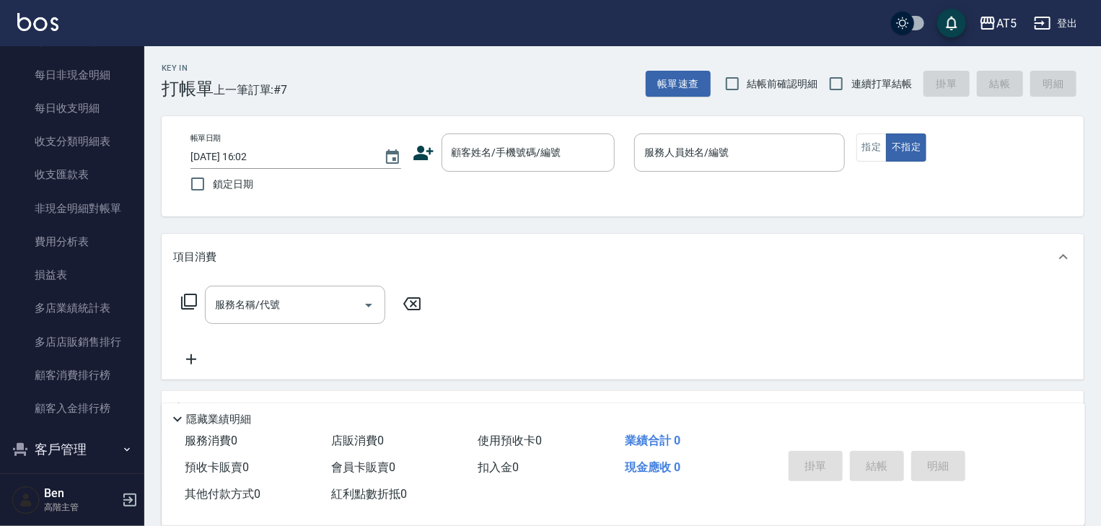
scroll to position [1277, 0]
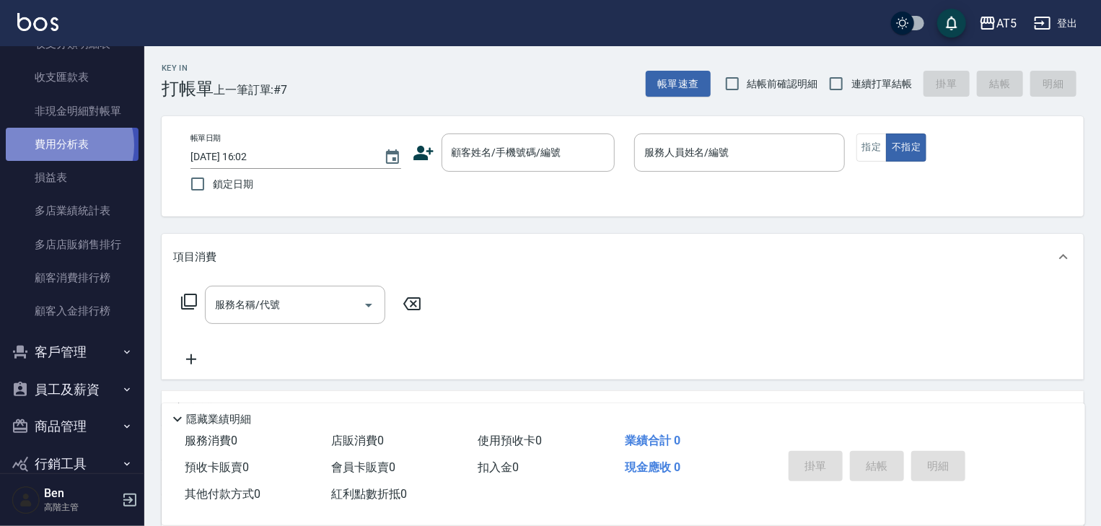
click at [61, 145] on link "費用分析表" at bounding box center [72, 144] width 133 height 33
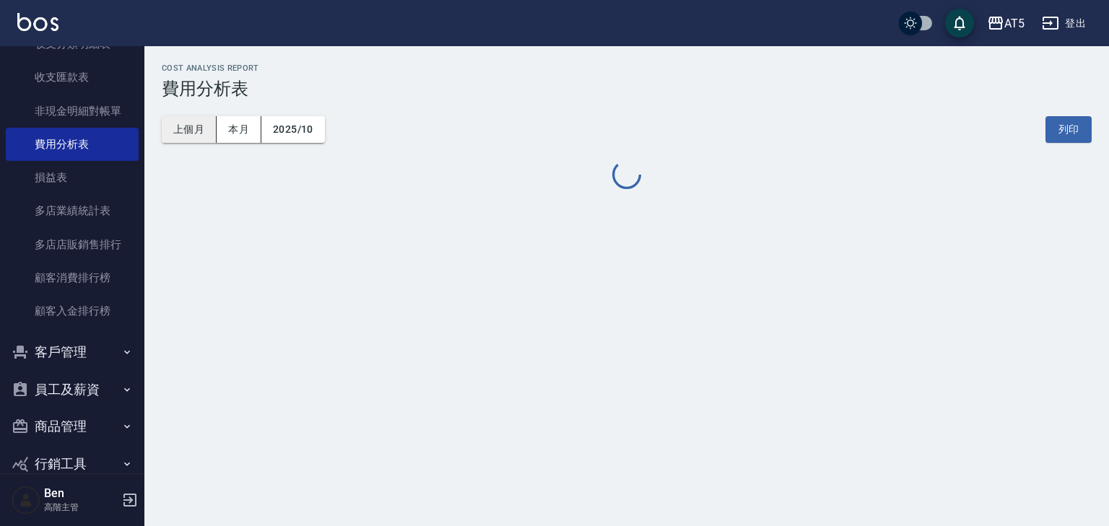
click at [177, 127] on button "上個月" at bounding box center [189, 129] width 55 height 27
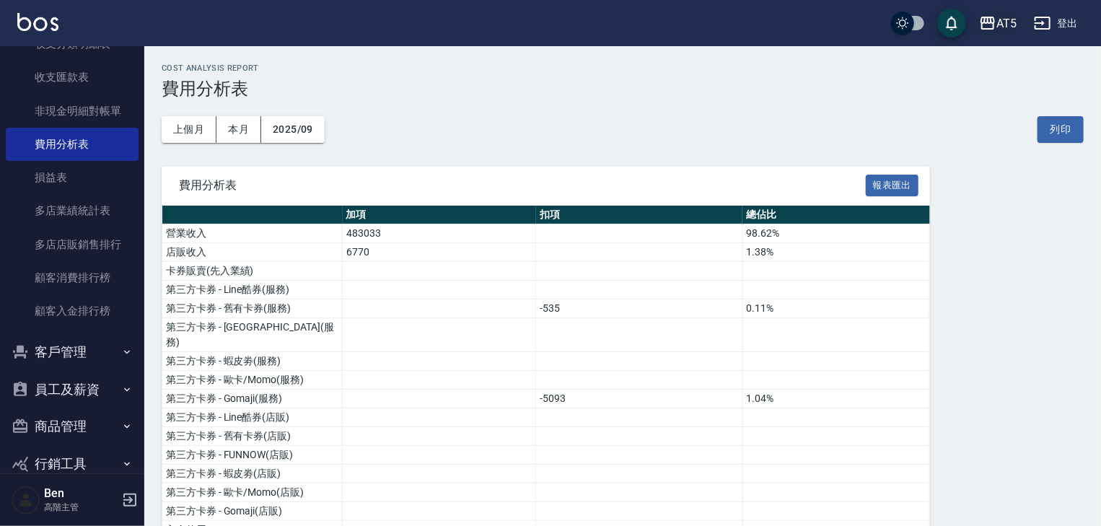
click at [1012, 22] on div "AT5" at bounding box center [1007, 23] width 20 height 18
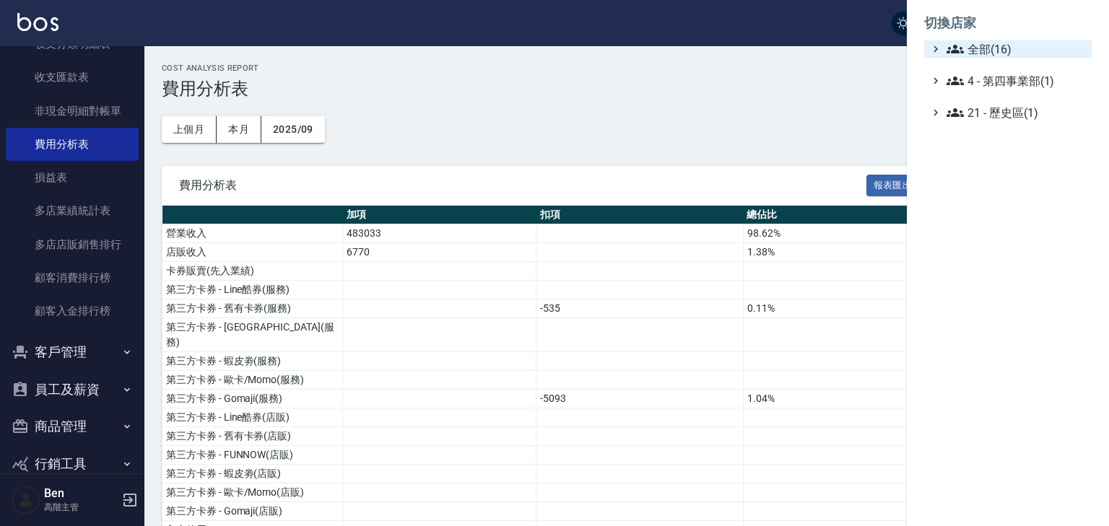
click at [1002, 43] on span "全部(16)" at bounding box center [1015, 48] width 139 height 17
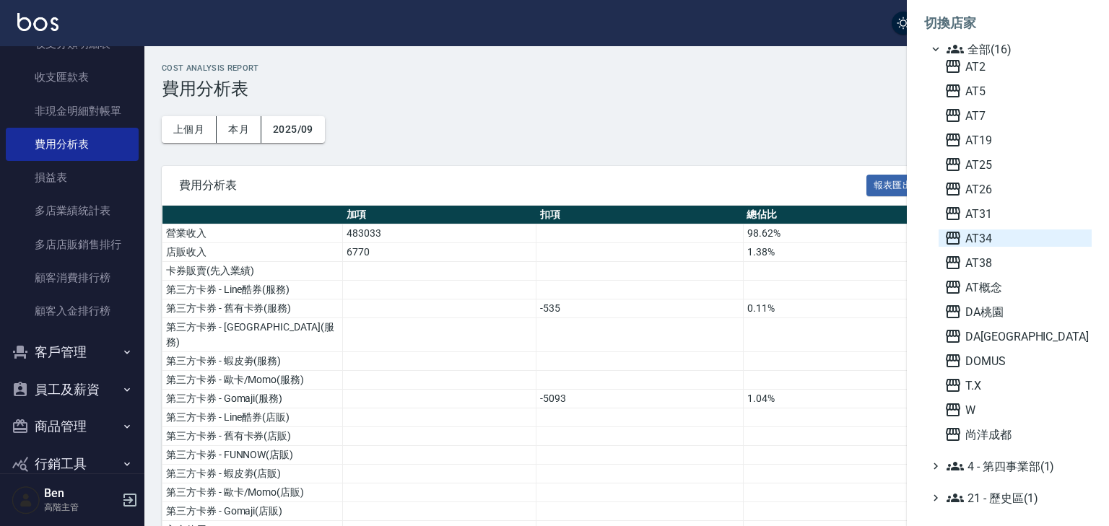
click at [990, 240] on span "AT34" at bounding box center [1014, 238] width 141 height 17
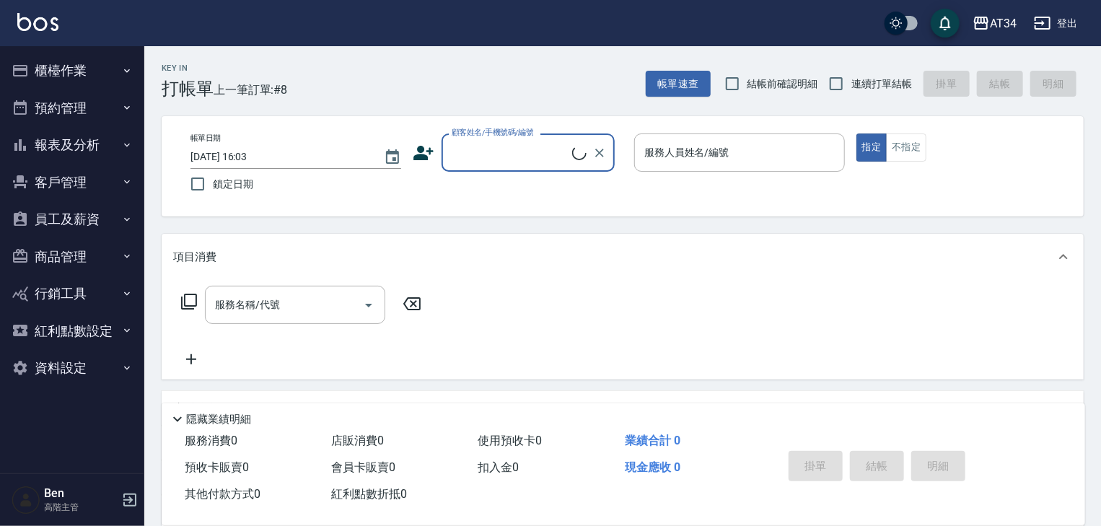
click at [90, 145] on button "報表及分析" at bounding box center [72, 145] width 133 height 38
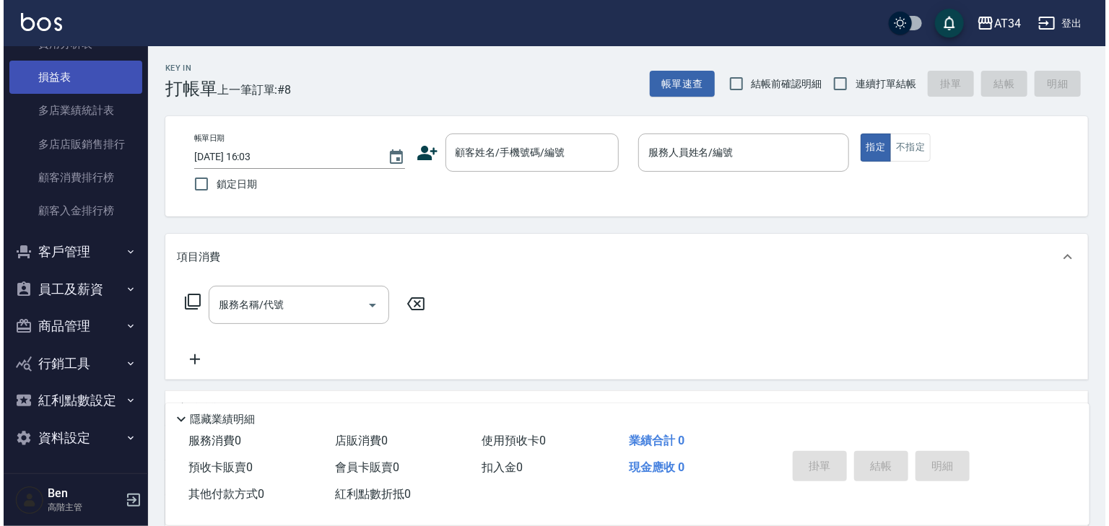
scroll to position [1319, 0]
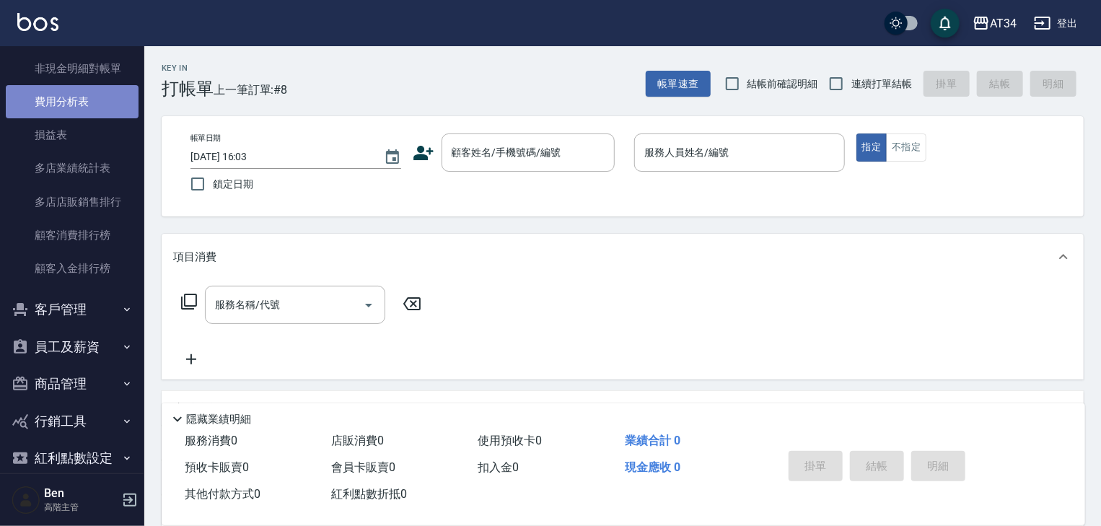
click at [72, 104] on link "費用分析表" at bounding box center [72, 101] width 133 height 33
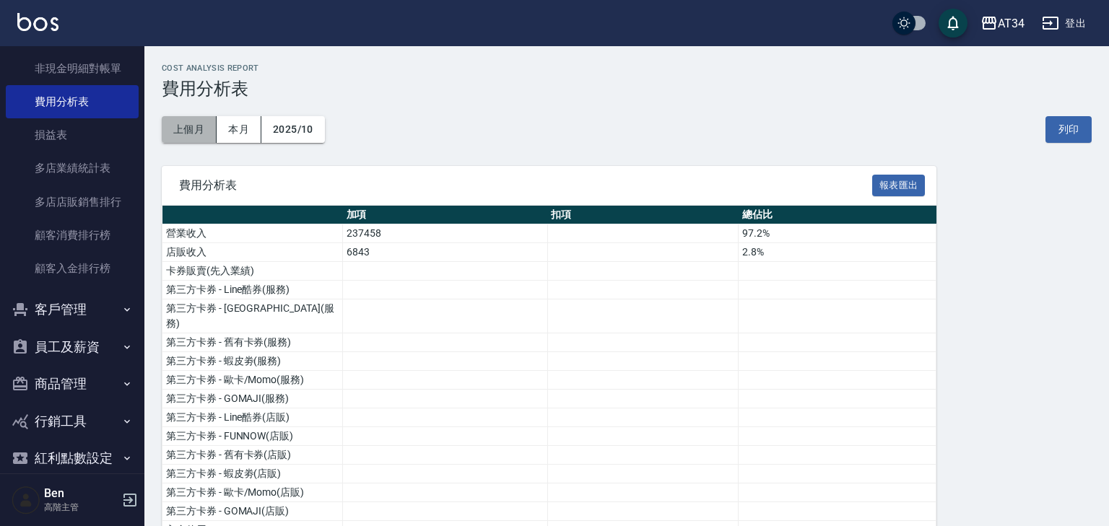
click at [206, 131] on button "上個月" at bounding box center [189, 129] width 55 height 27
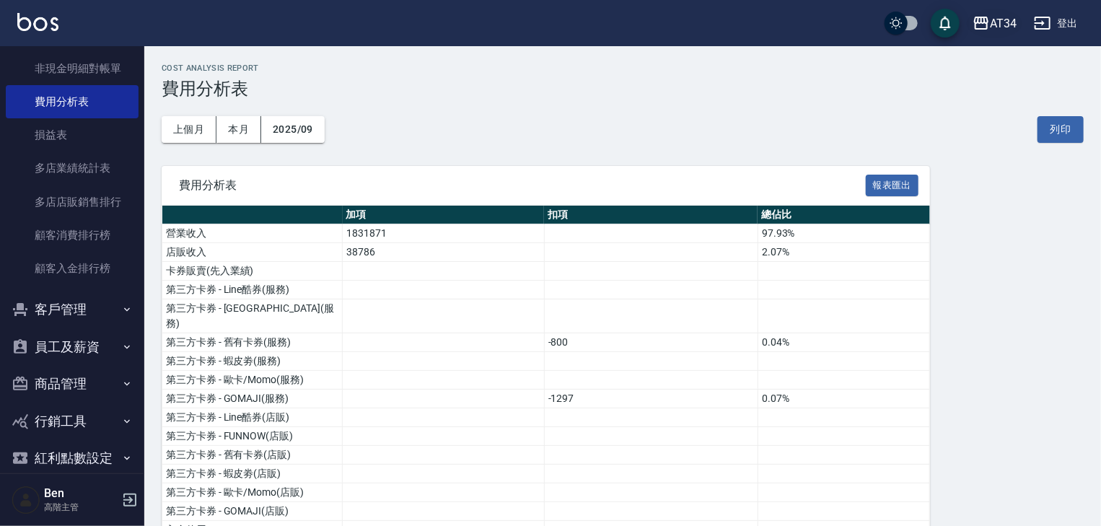
click at [1005, 23] on div "AT34" at bounding box center [1003, 23] width 27 height 18
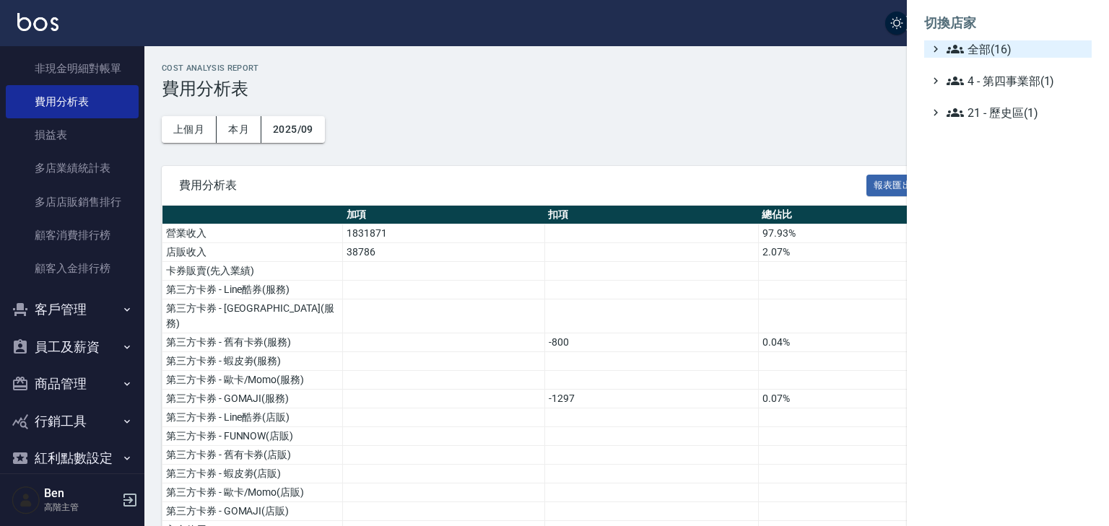
click at [979, 51] on span "全部(16)" at bounding box center [1015, 48] width 139 height 17
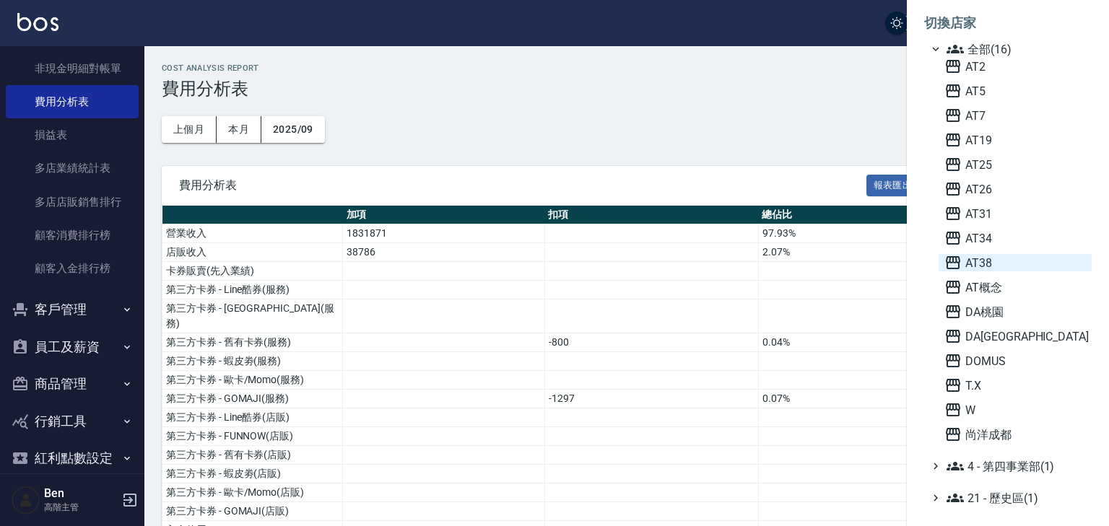
click at [998, 263] on span "AT38" at bounding box center [1014, 262] width 141 height 17
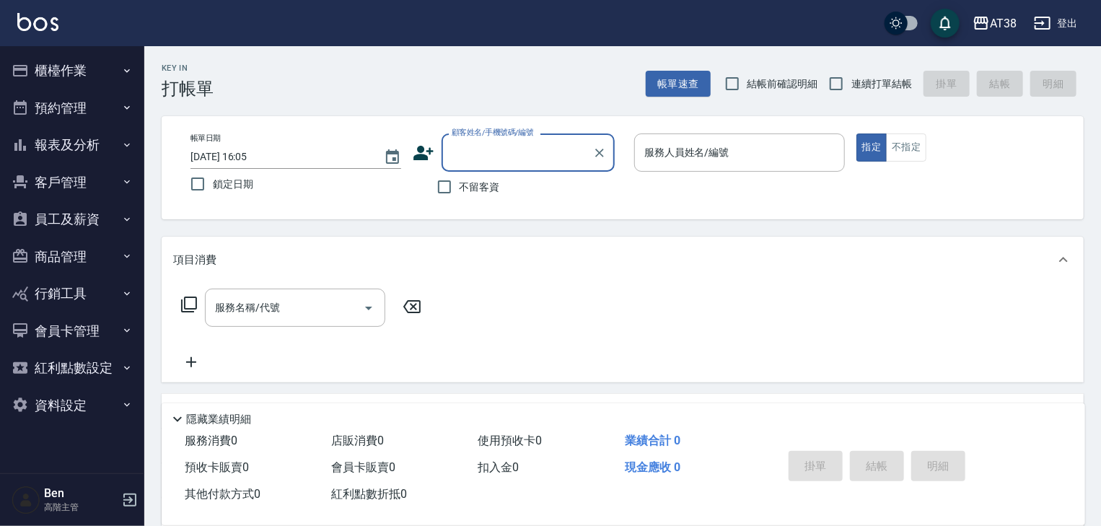
click at [88, 133] on button "報表及分析" at bounding box center [72, 145] width 133 height 38
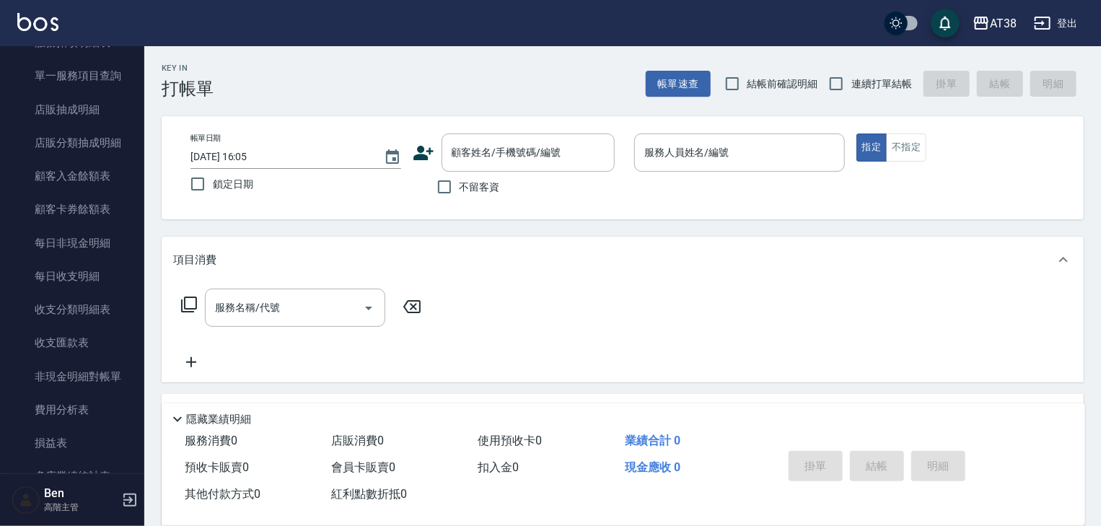
scroll to position [1031, 0]
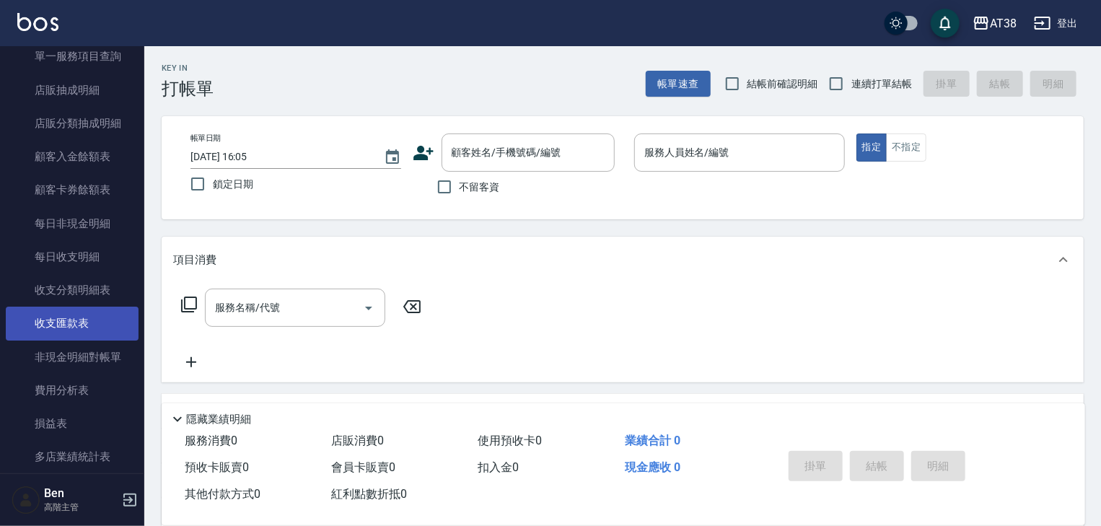
click at [110, 312] on link "收支匯款表" at bounding box center [72, 323] width 133 height 33
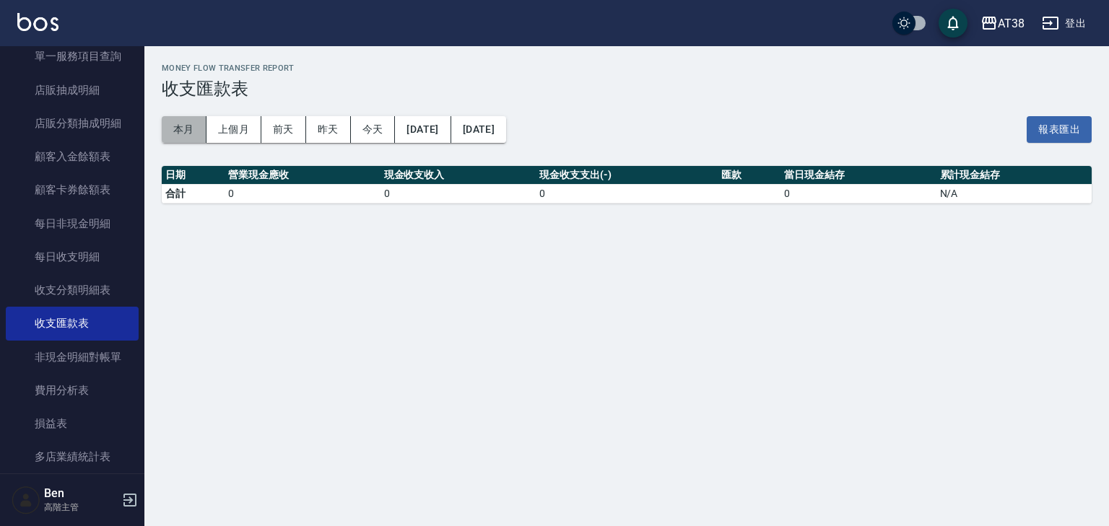
click at [186, 130] on button "本月" at bounding box center [184, 129] width 45 height 27
click at [68, 395] on link "費用分析表" at bounding box center [72, 390] width 133 height 33
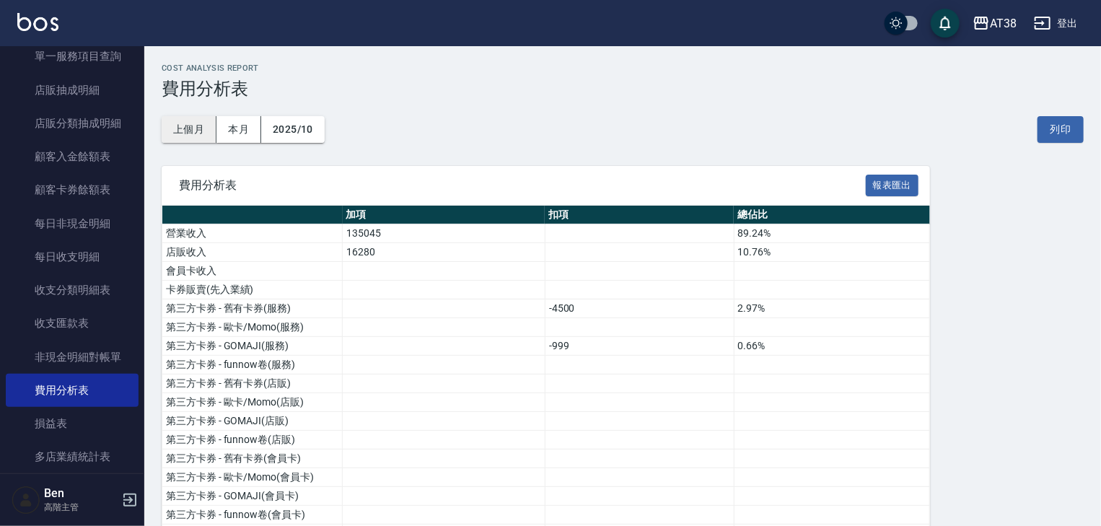
click at [191, 128] on button "上個月" at bounding box center [189, 129] width 55 height 27
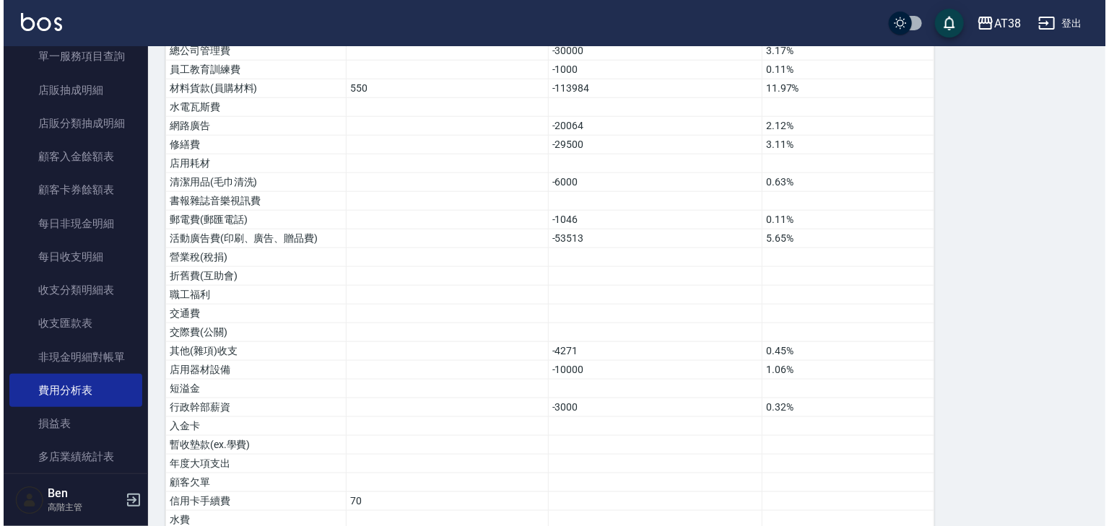
scroll to position [1092, 0]
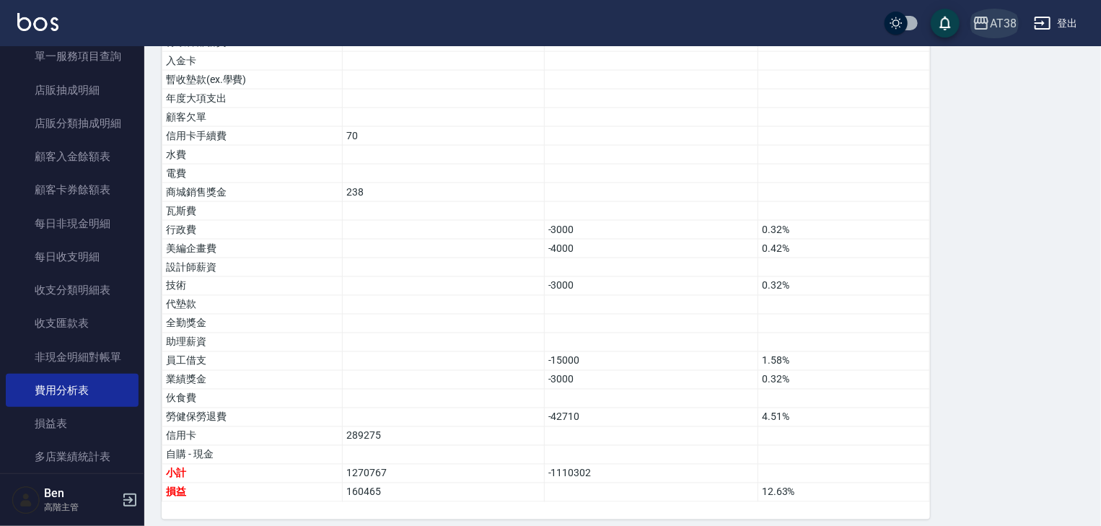
click at [996, 29] on div "AT38" at bounding box center [1003, 23] width 27 height 18
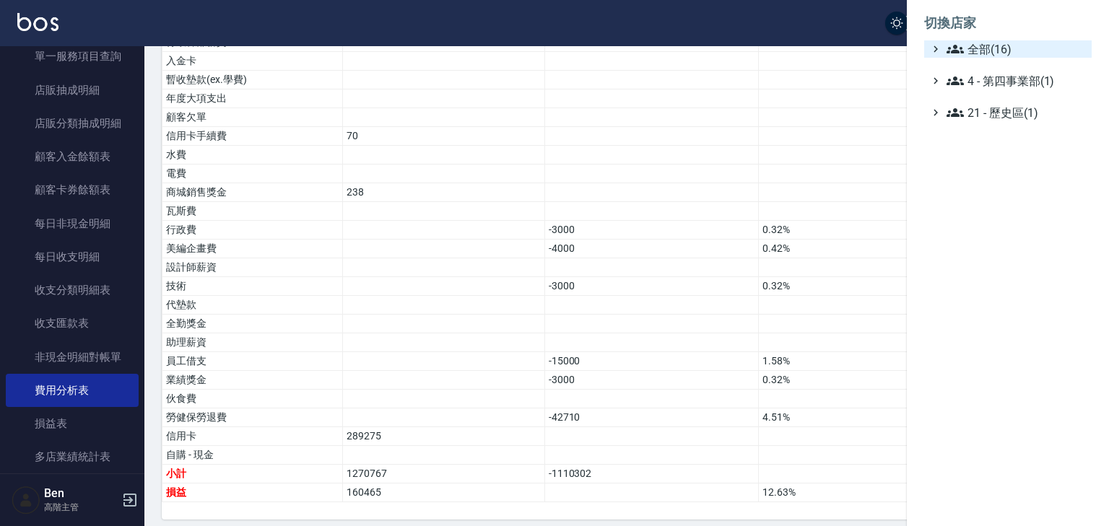
click at [990, 55] on span "全部(16)" at bounding box center [1015, 48] width 139 height 17
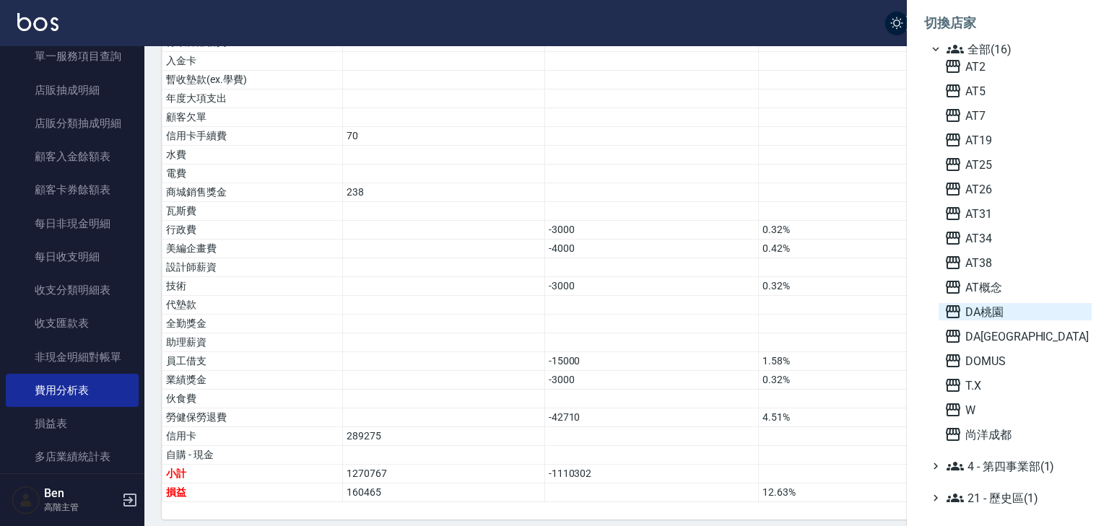
click at [982, 314] on span "DA桃園" at bounding box center [1014, 311] width 141 height 17
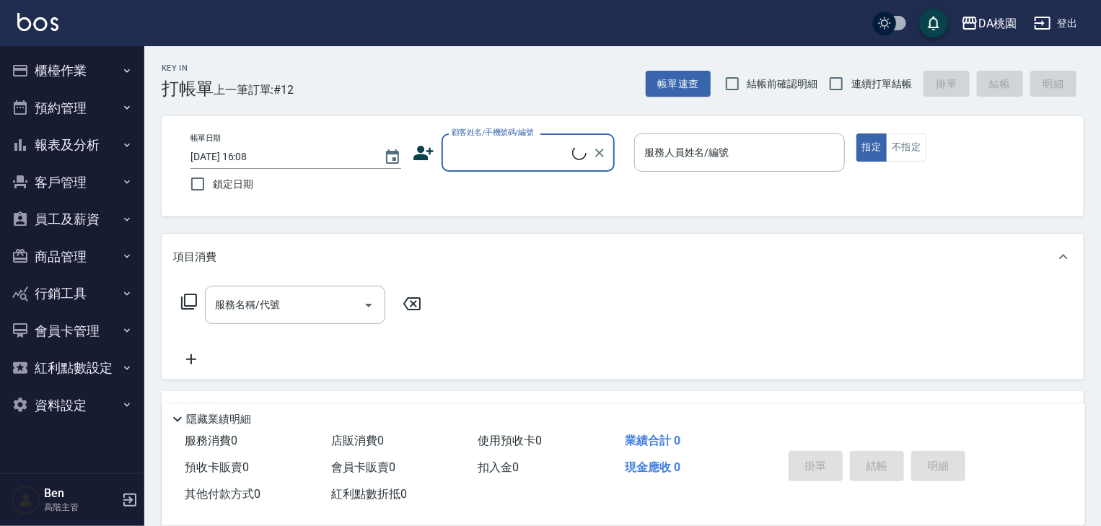
click at [79, 151] on button "報表及分析" at bounding box center [72, 145] width 133 height 38
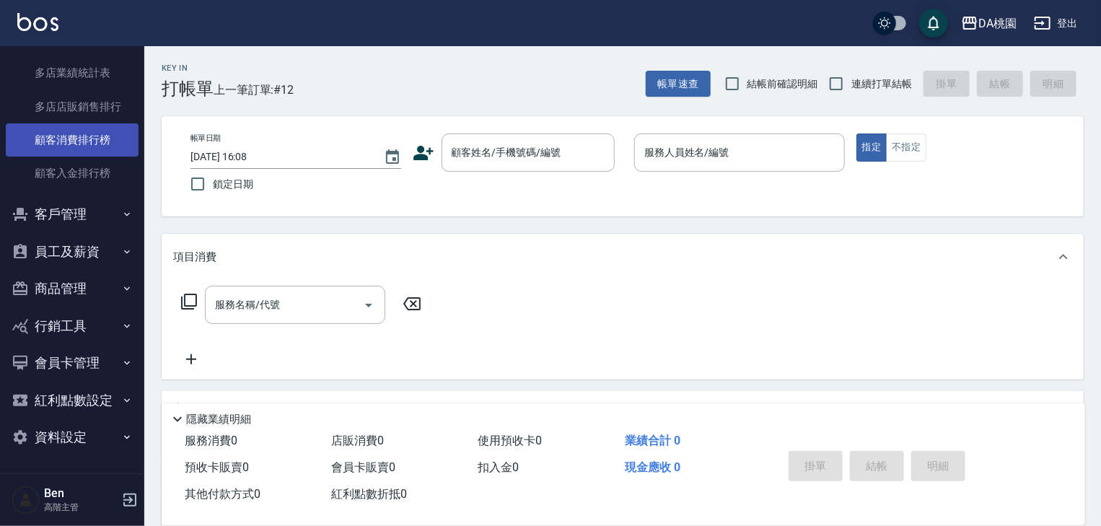
scroll to position [1357, 0]
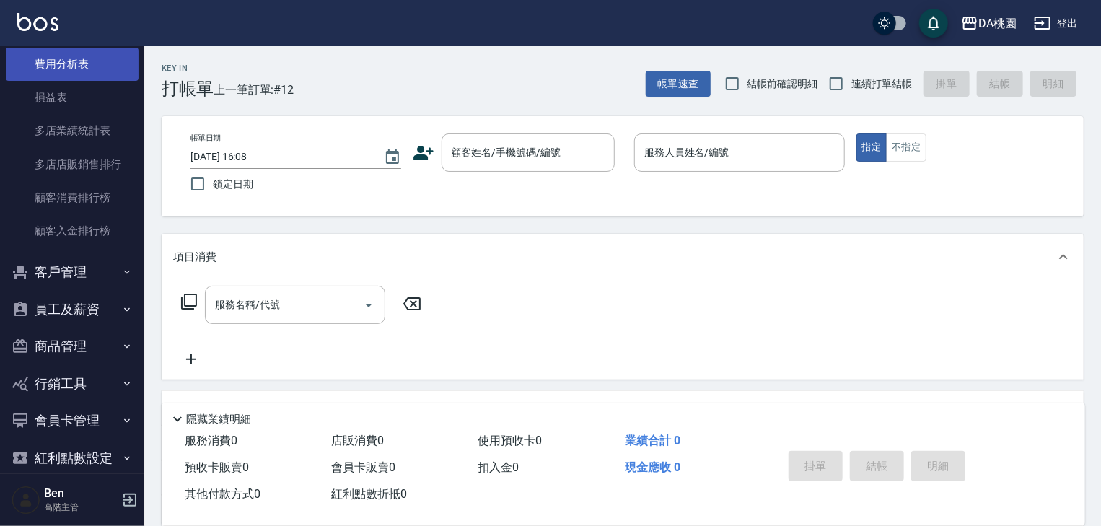
click at [86, 67] on link "費用分析表" at bounding box center [72, 64] width 133 height 33
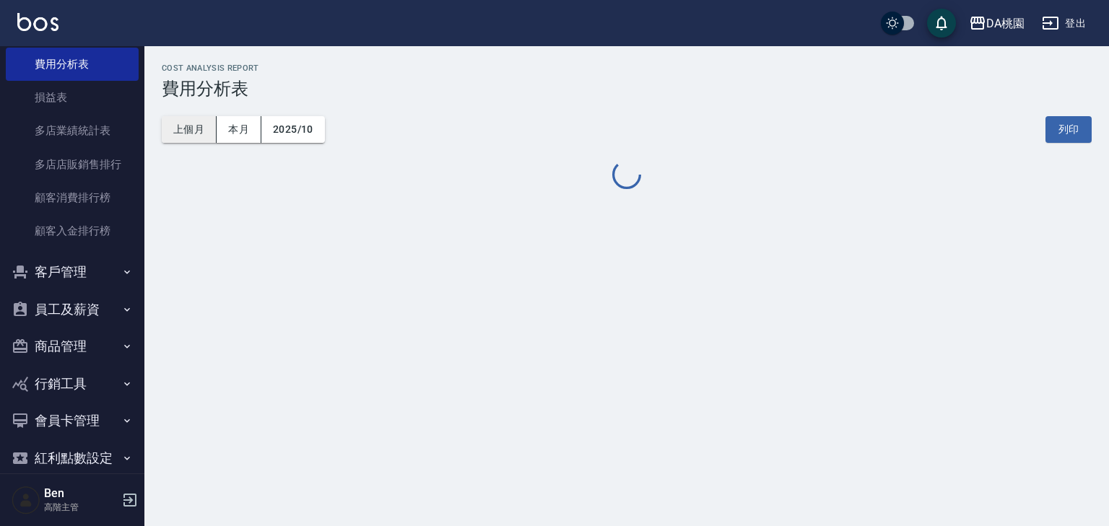
click at [183, 136] on button "上個月" at bounding box center [189, 129] width 55 height 27
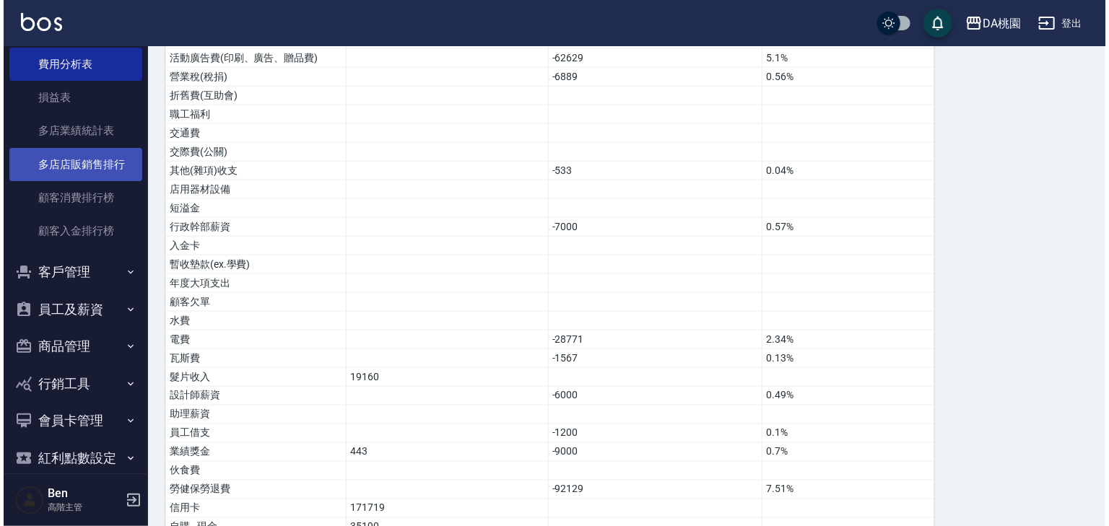
scroll to position [1299, 0]
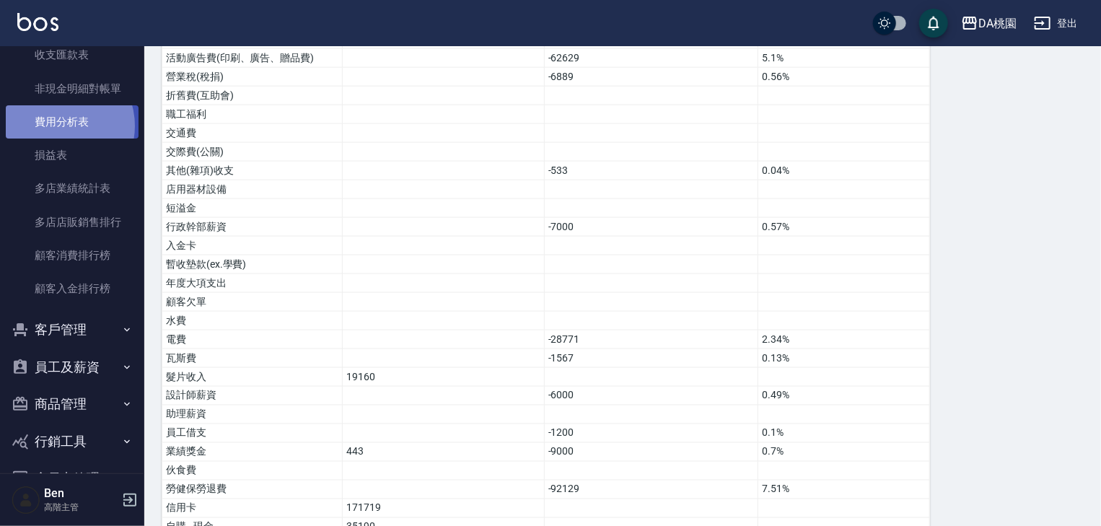
click at [58, 126] on link "費用分析表" at bounding box center [72, 121] width 133 height 33
click at [990, 31] on div "DA桃園" at bounding box center [998, 23] width 38 height 18
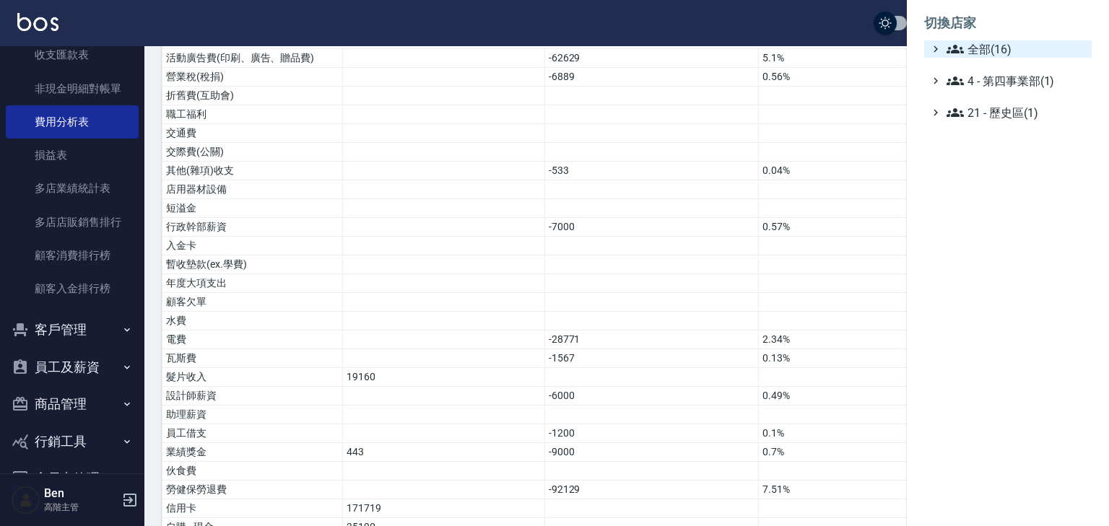
click at [982, 51] on span "全部(16)" at bounding box center [1015, 48] width 139 height 17
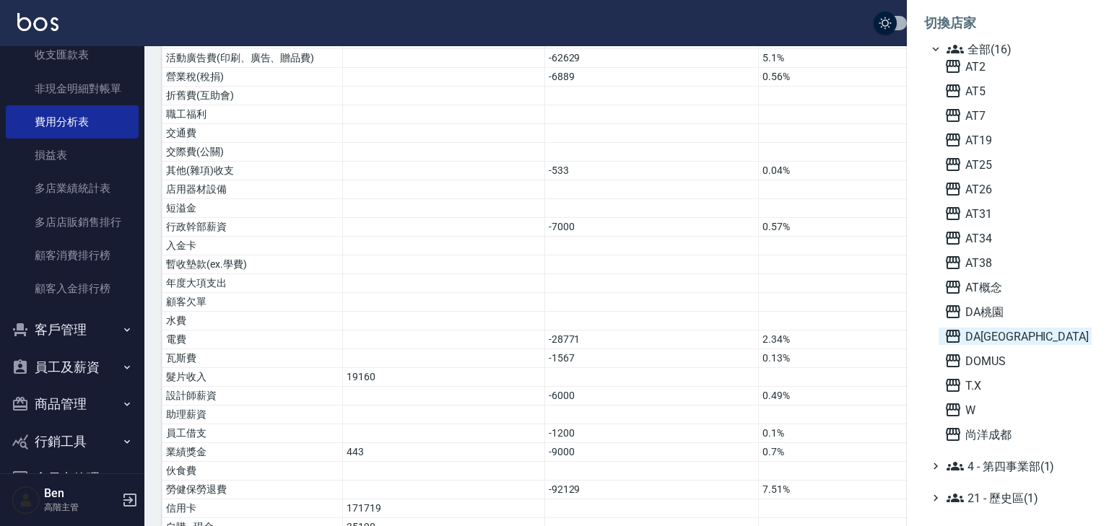
click at [985, 329] on span "DA[GEOGRAPHIC_DATA]" at bounding box center [1014, 336] width 141 height 17
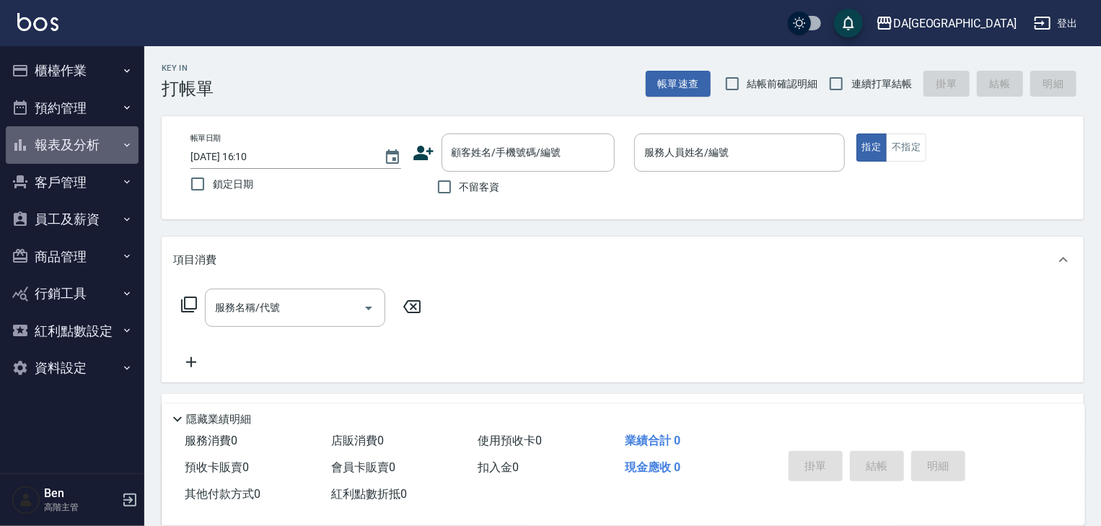
click at [95, 149] on button "報表及分析" at bounding box center [72, 145] width 133 height 38
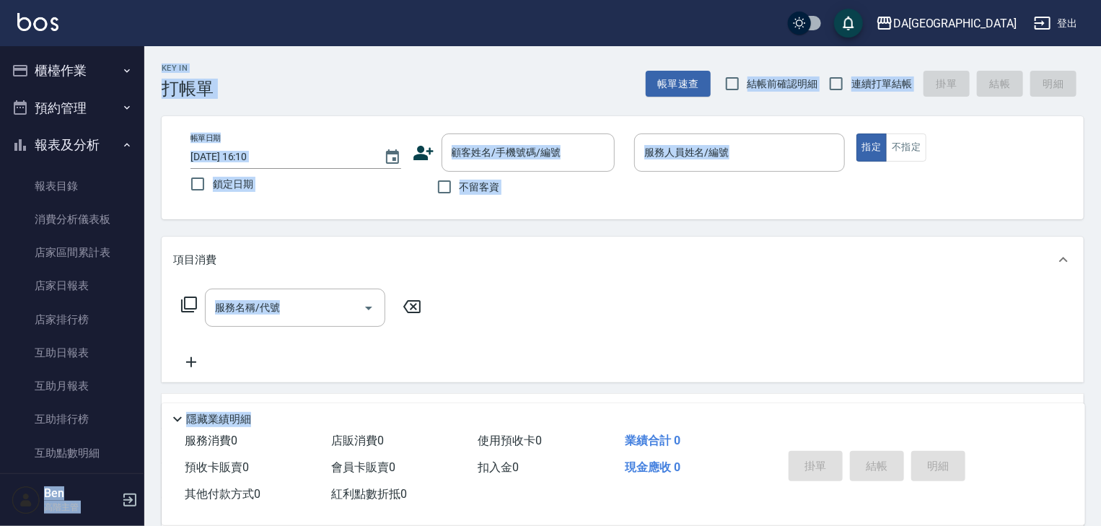
drag, startPoint x: 144, startPoint y: 133, endPoint x: 175, endPoint y: 424, distance: 292.5
click at [176, 429] on div "DA蘆洲 登出 櫃檯作業 打帳單 帳單列表 掛單列表 座位開單 營業儀表板 現金收支登錄 高階收支登錄 材料自購登錄 每日結帳 排班表 現場電腦打卡 掃碼打卡…" at bounding box center [550, 369] width 1101 height 739
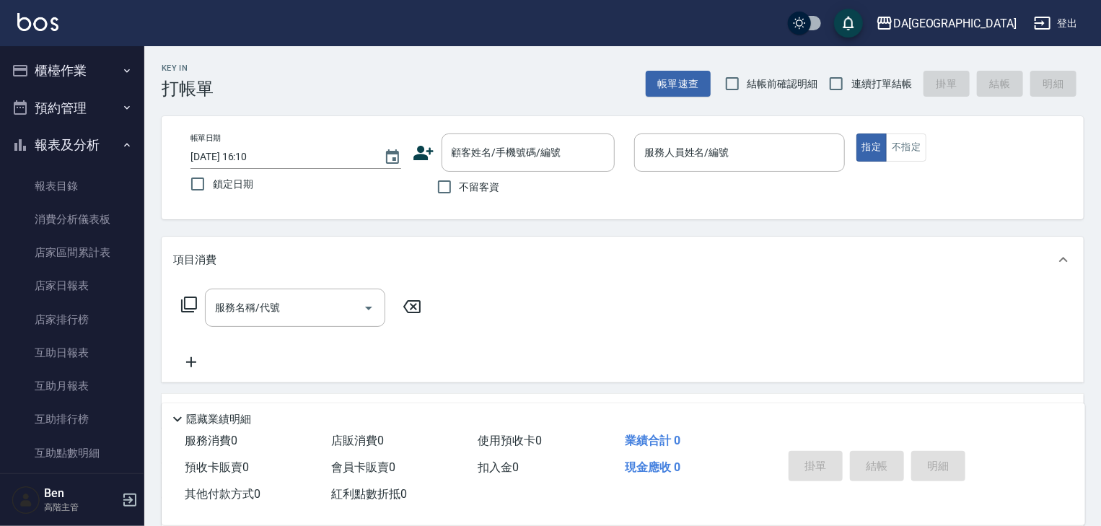
click at [144, 131] on div "櫃檯作業 打帳單 帳單列表 掛單列表 座位開單 營業儀表板 現金收支登錄 高階收支登錄 材料自購登錄 每日結帳 排班表 現場電腦打卡 掃碼打卡 預約管理 預約…" at bounding box center [72, 286] width 145 height 480
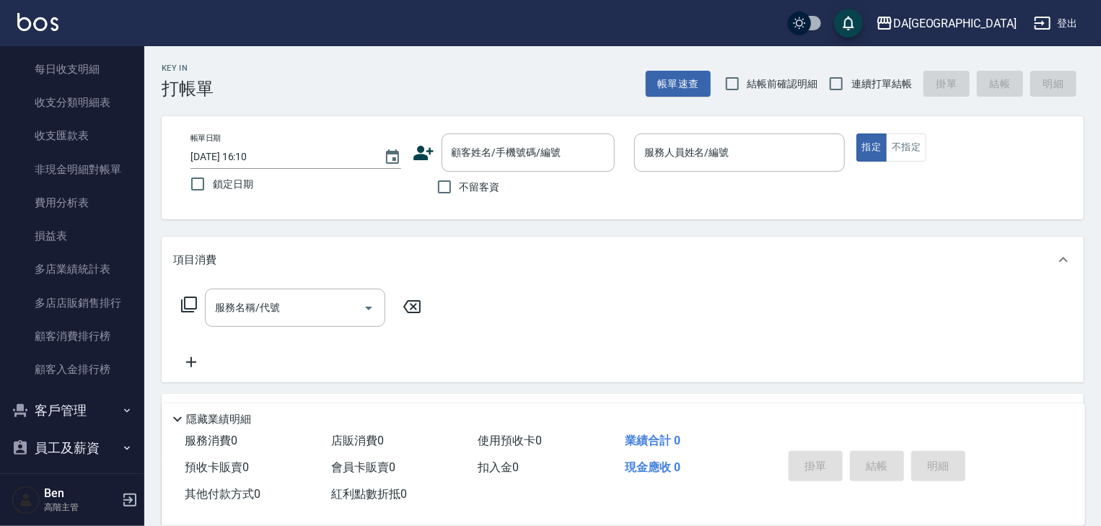
scroll to position [1250, 0]
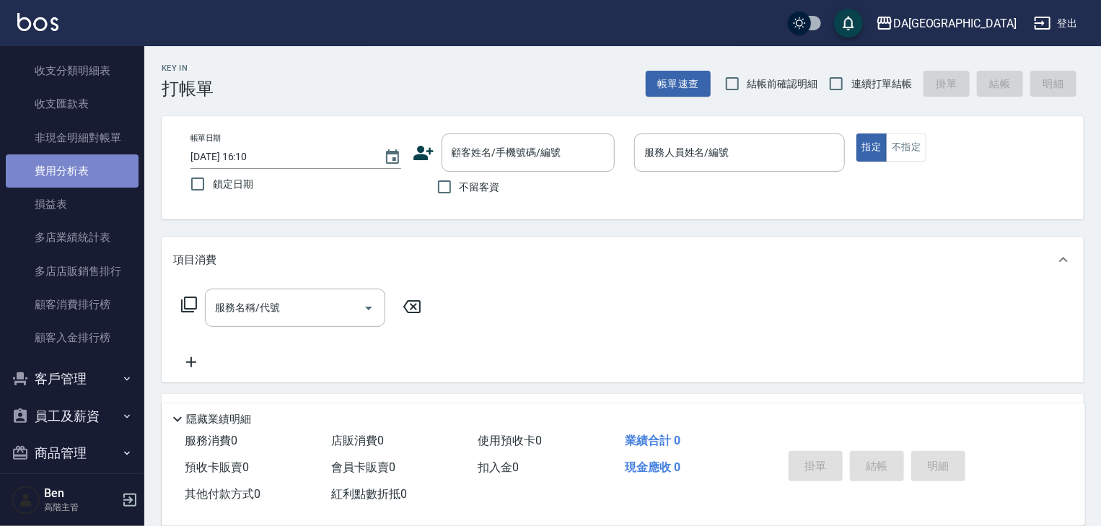
click at [81, 173] on link "費用分析表" at bounding box center [72, 170] width 133 height 33
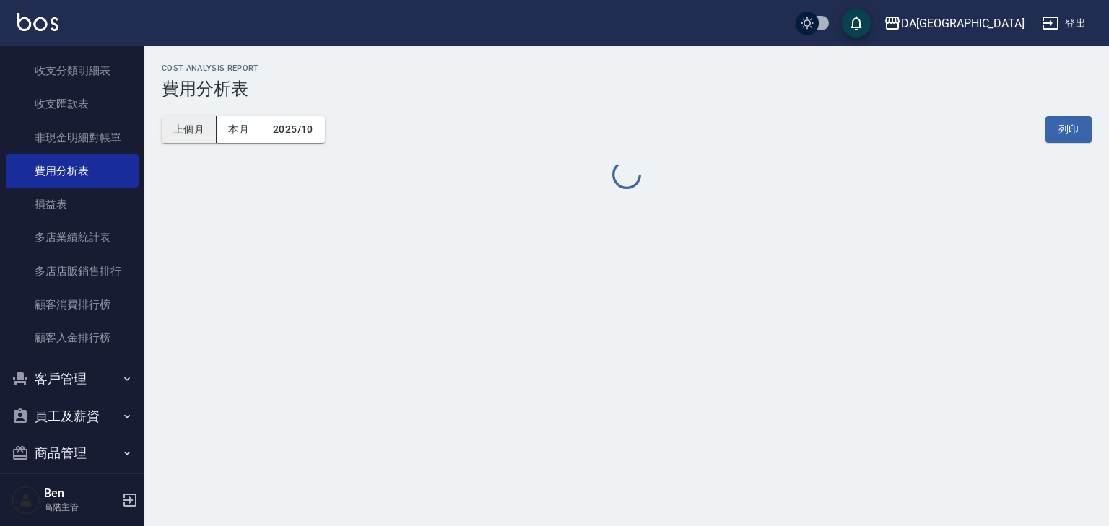
click at [191, 133] on button "上個月" at bounding box center [189, 129] width 55 height 27
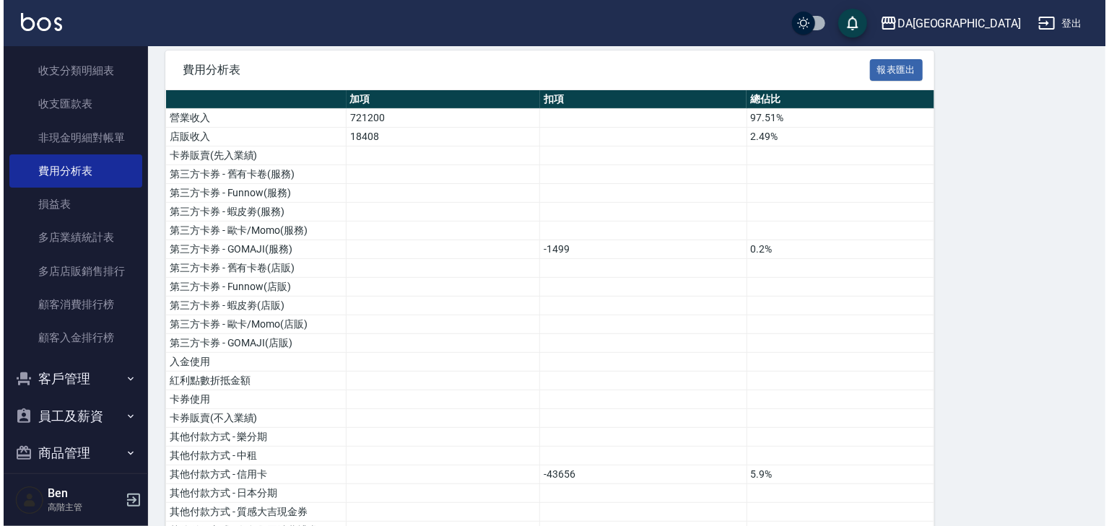
scroll to position [999, 0]
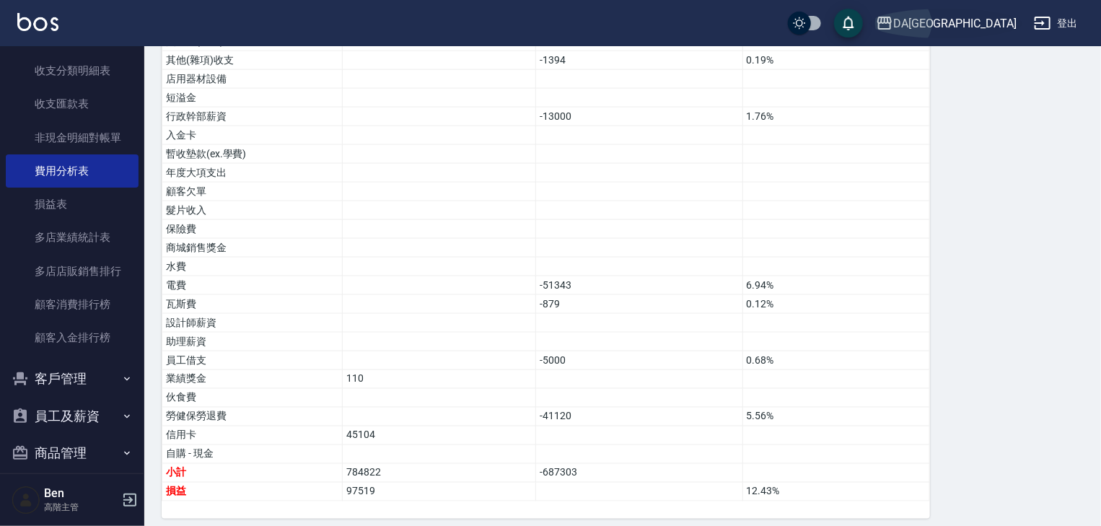
click at [1002, 16] on div "DA蘆洲" at bounding box center [955, 23] width 123 height 18
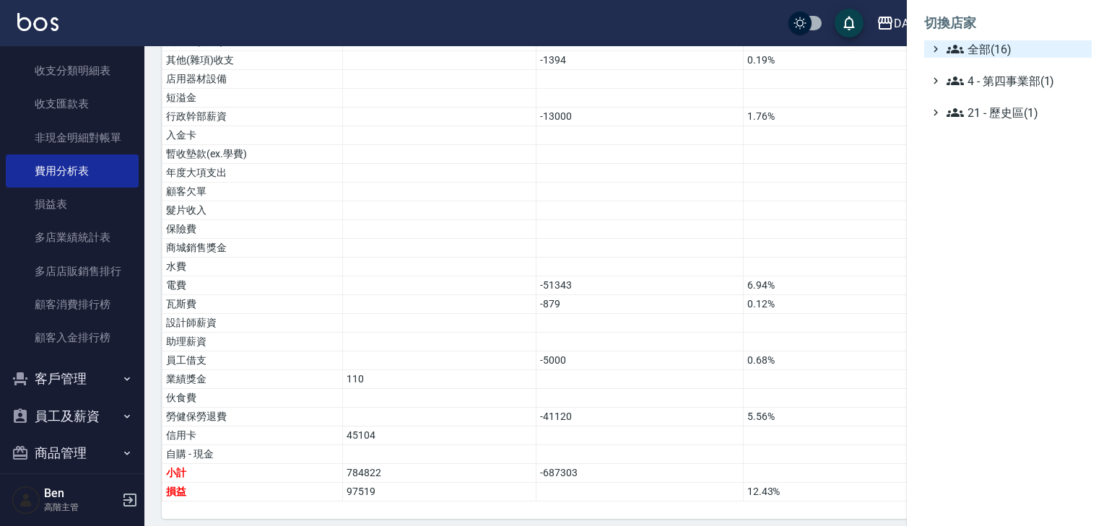
click at [993, 56] on span "全部(16)" at bounding box center [1015, 48] width 139 height 17
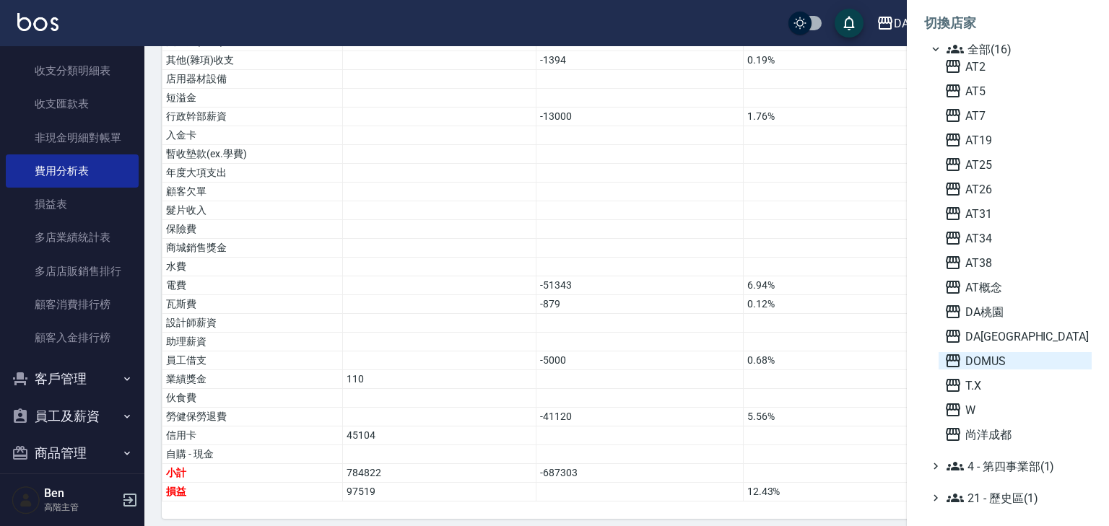
click at [979, 364] on span "DOMUS" at bounding box center [1014, 360] width 141 height 17
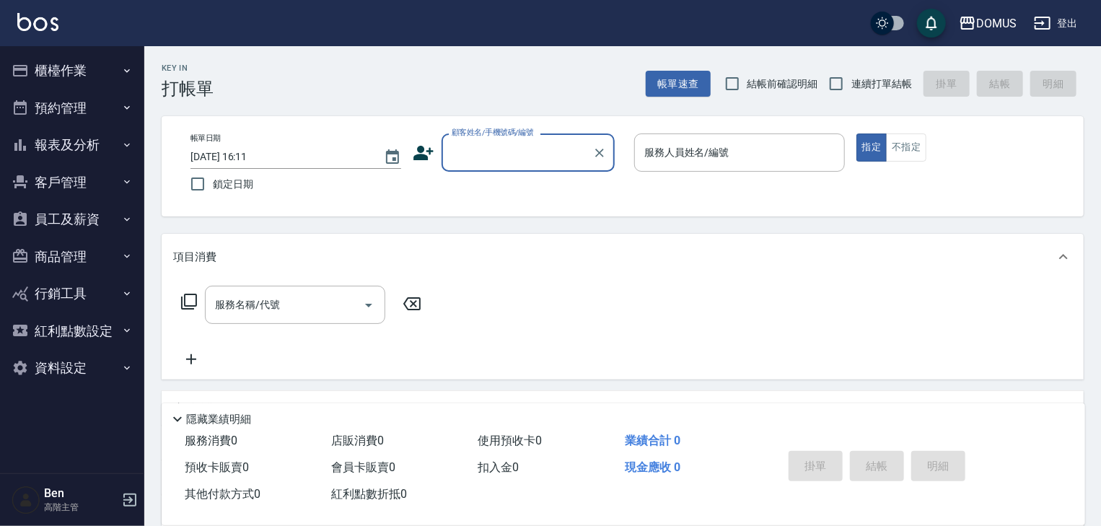
click at [84, 149] on button "報表及分析" at bounding box center [72, 145] width 133 height 38
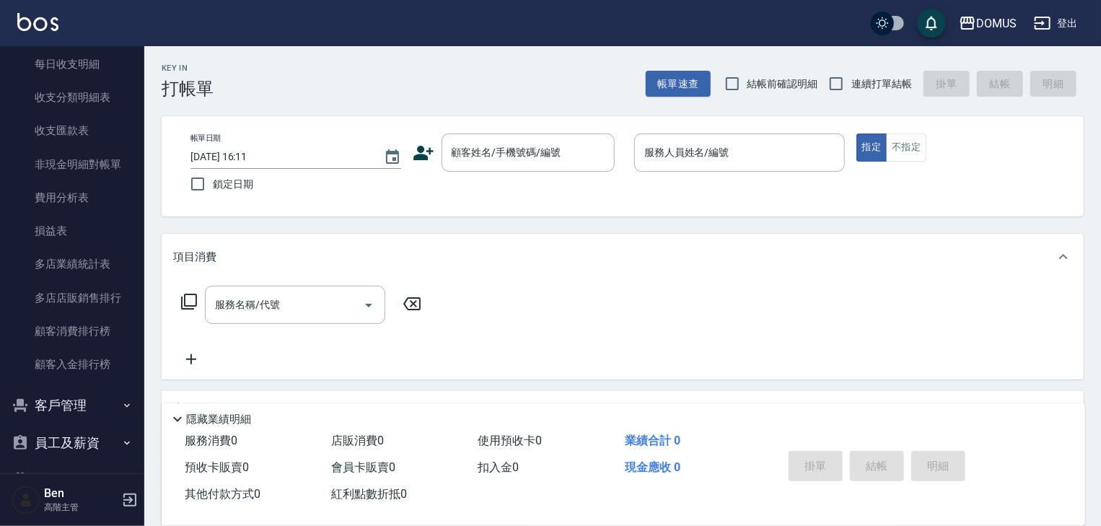
scroll to position [1218, 0]
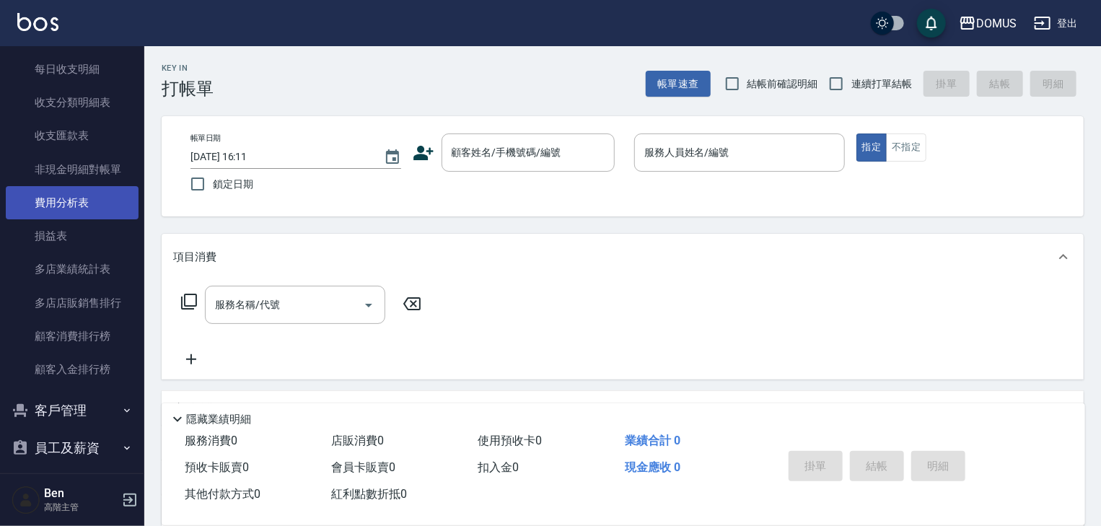
click at [81, 208] on link "費用分析表" at bounding box center [72, 202] width 133 height 33
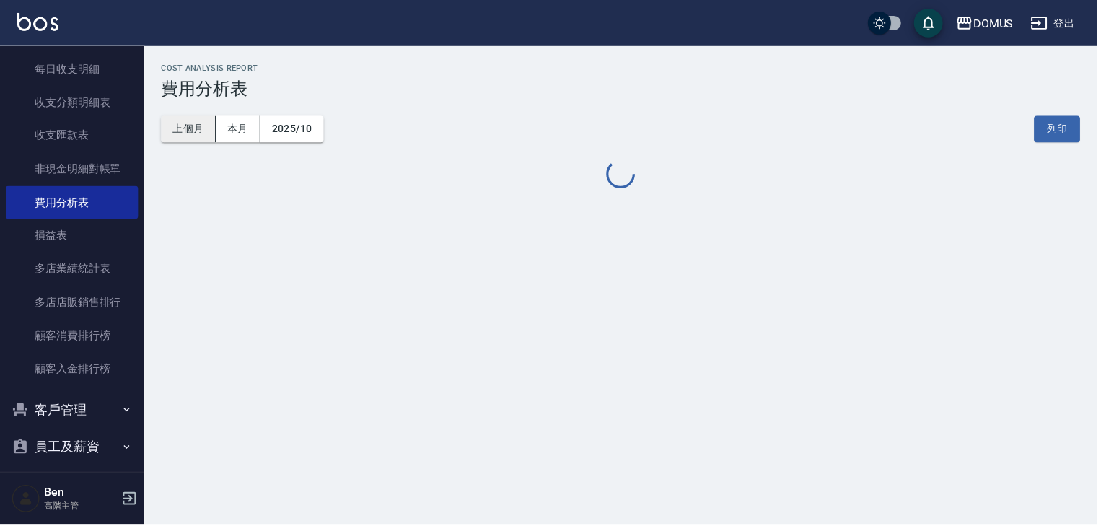
click at [193, 131] on button "上個月" at bounding box center [189, 129] width 55 height 27
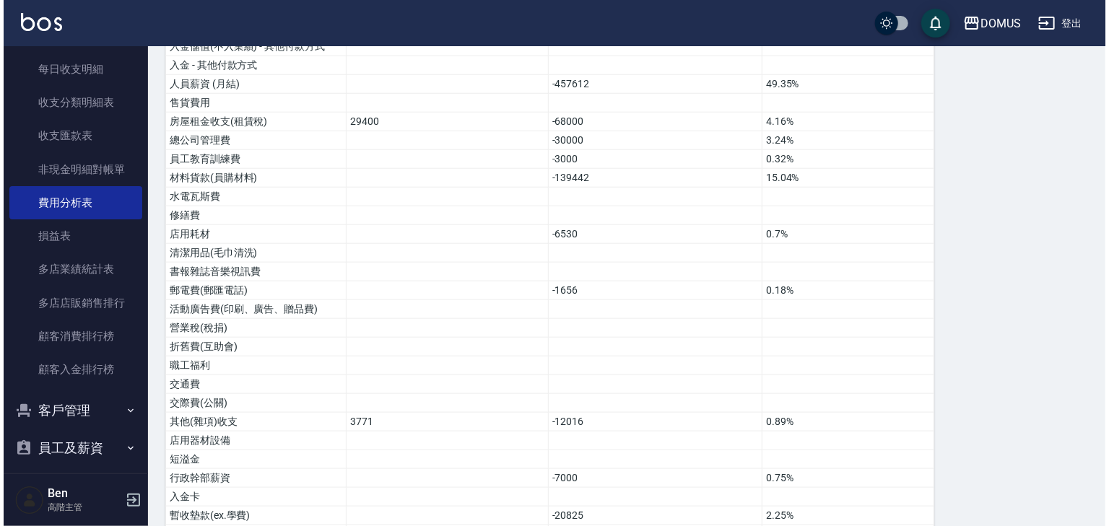
scroll to position [999, 0]
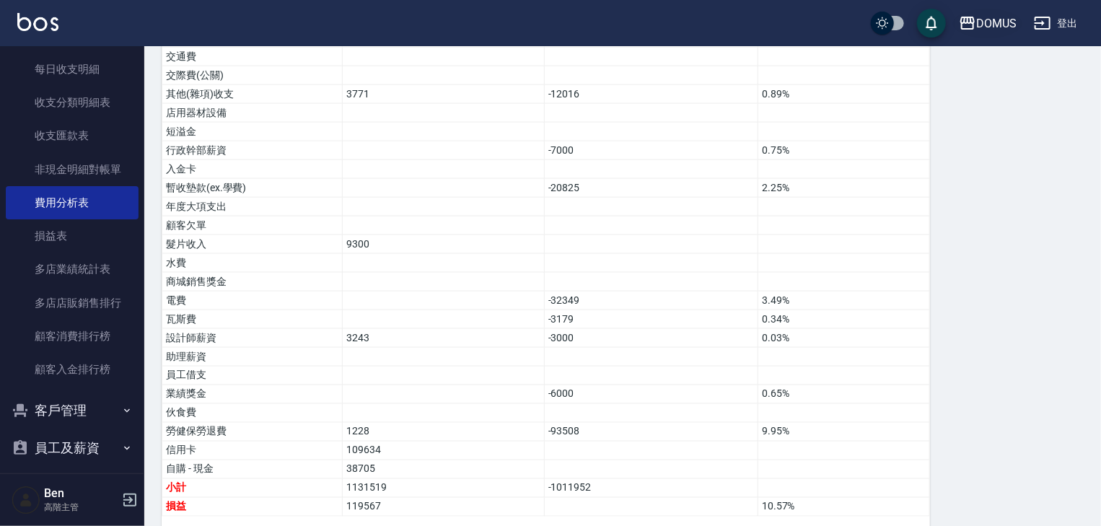
click at [989, 30] on div "DOMUS" at bounding box center [997, 23] width 40 height 18
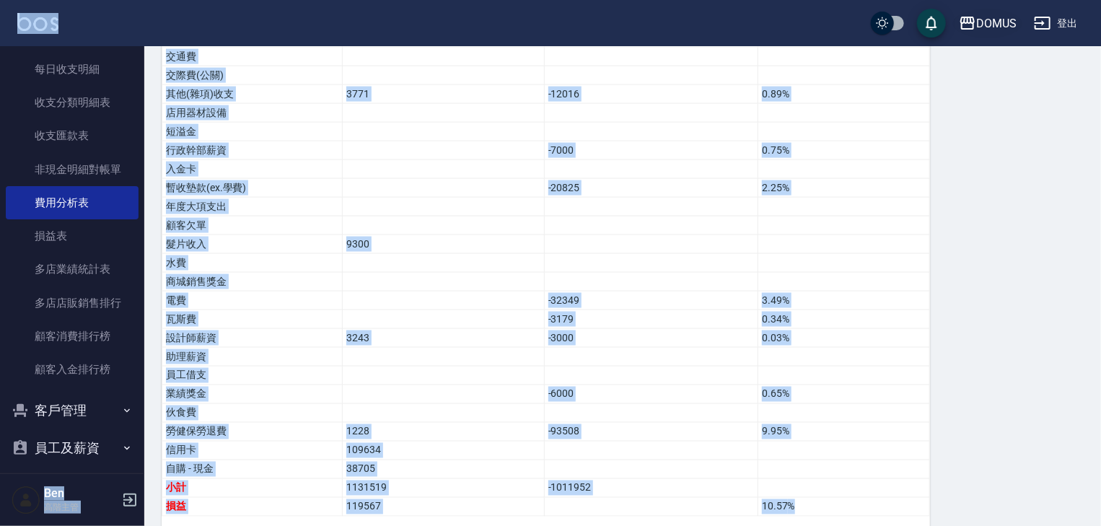
click at [995, 25] on div "DOMUS" at bounding box center [997, 23] width 40 height 18
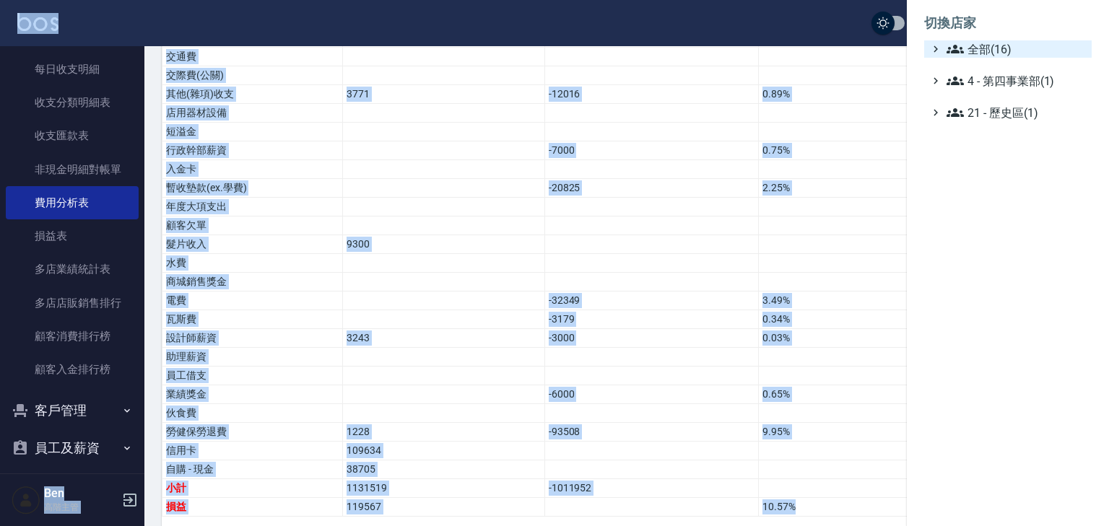
click at [987, 41] on span "全部(16)" at bounding box center [1015, 48] width 139 height 17
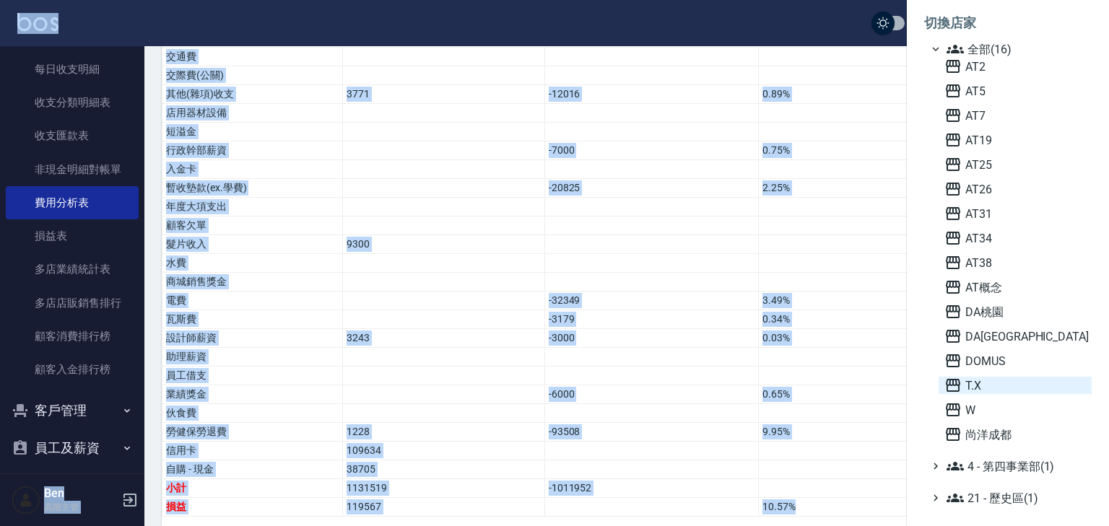
click at [964, 390] on span "T.X" at bounding box center [1014, 385] width 141 height 17
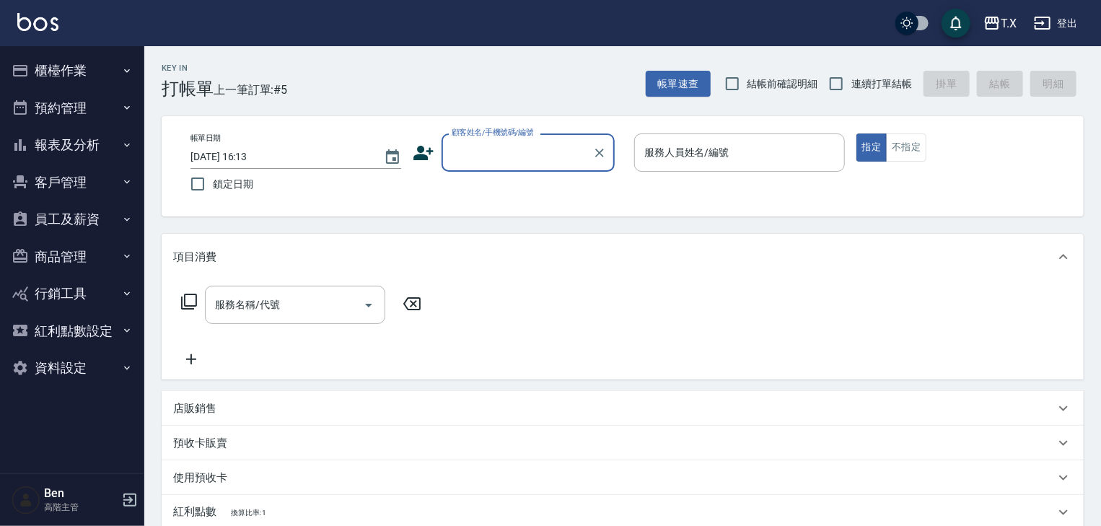
click at [85, 148] on button "報表及分析" at bounding box center [72, 145] width 133 height 38
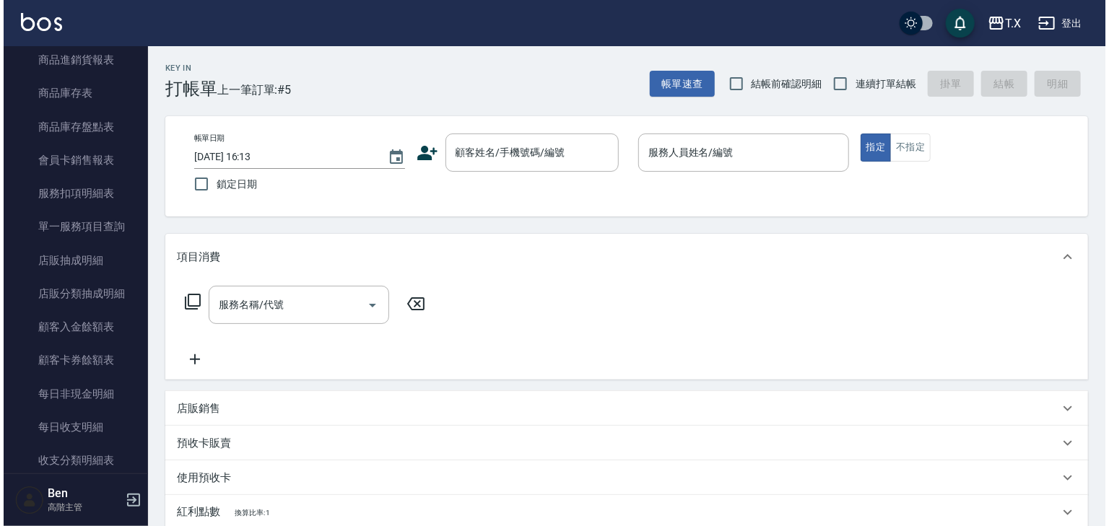
scroll to position [1075, 0]
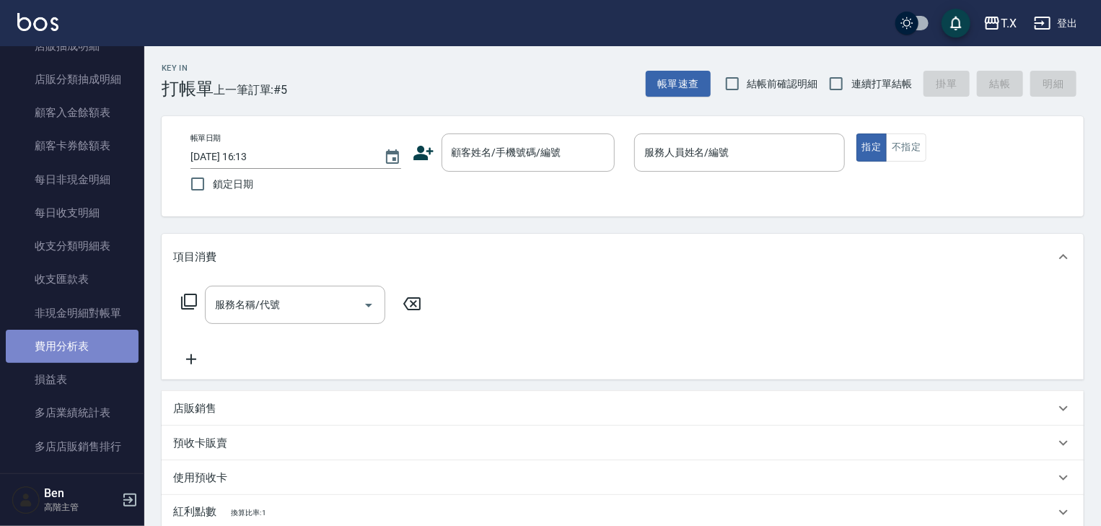
click at [84, 344] on link "費用分析表" at bounding box center [72, 346] width 133 height 33
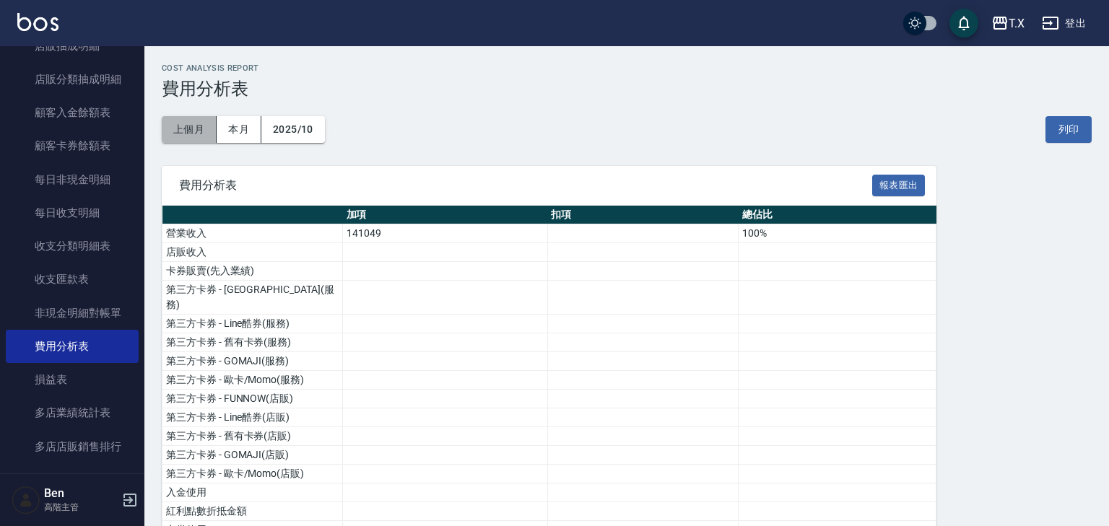
click at [183, 126] on button "上個月" at bounding box center [189, 129] width 55 height 27
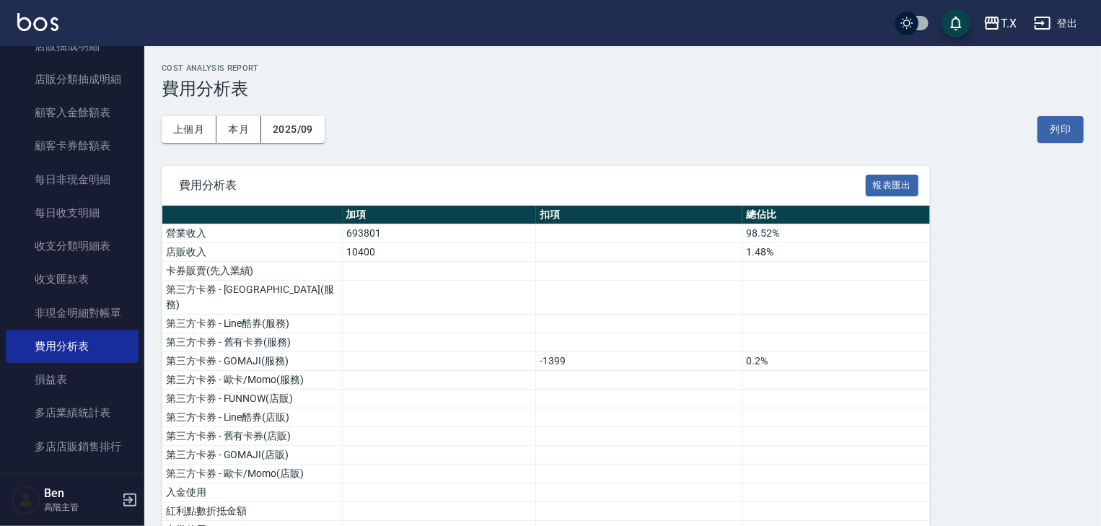
click at [996, 23] on icon "button" at bounding box center [992, 22] width 17 height 17
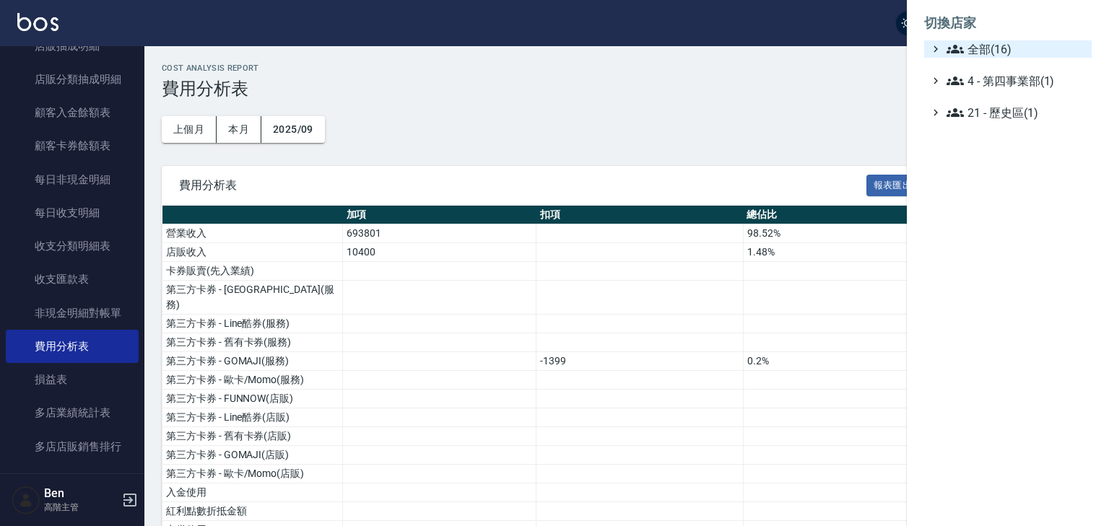
click at [1001, 56] on span "全部(16)" at bounding box center [1015, 48] width 139 height 17
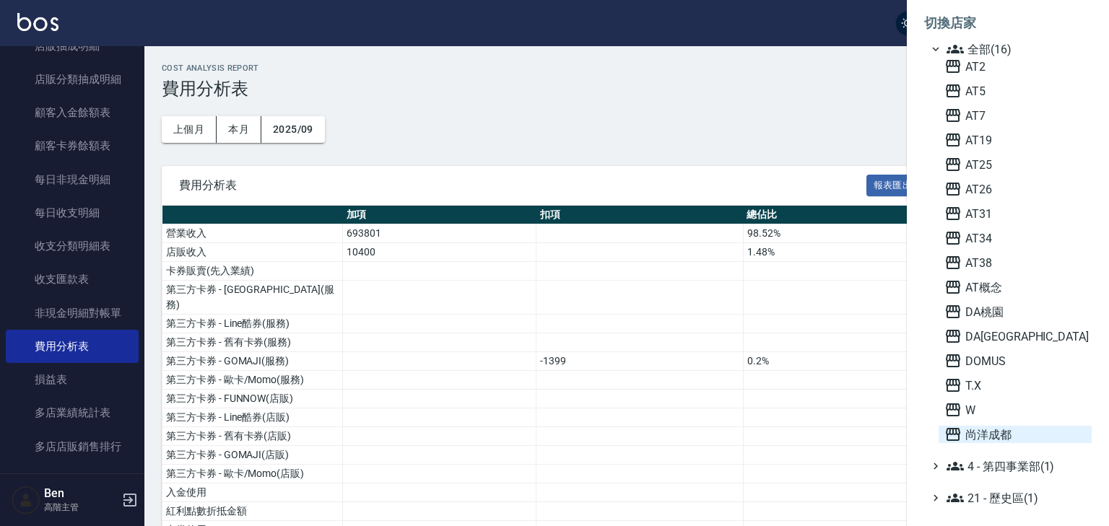
click at [999, 433] on span "尚洋成都" at bounding box center [1014, 434] width 141 height 17
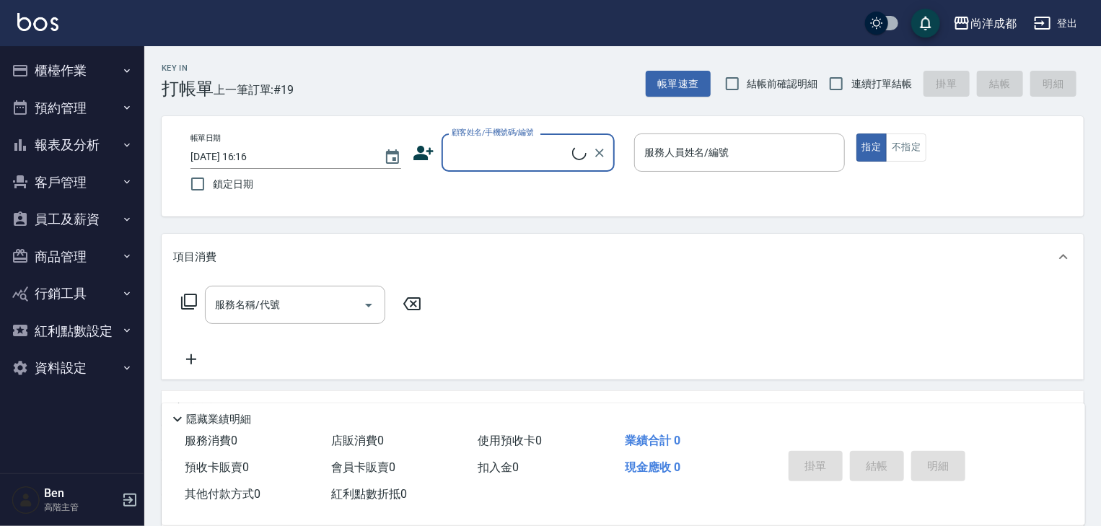
drag, startPoint x: 79, startPoint y: 139, endPoint x: 82, endPoint y: 157, distance: 17.5
click at [78, 147] on button "報表及分析" at bounding box center [72, 145] width 133 height 38
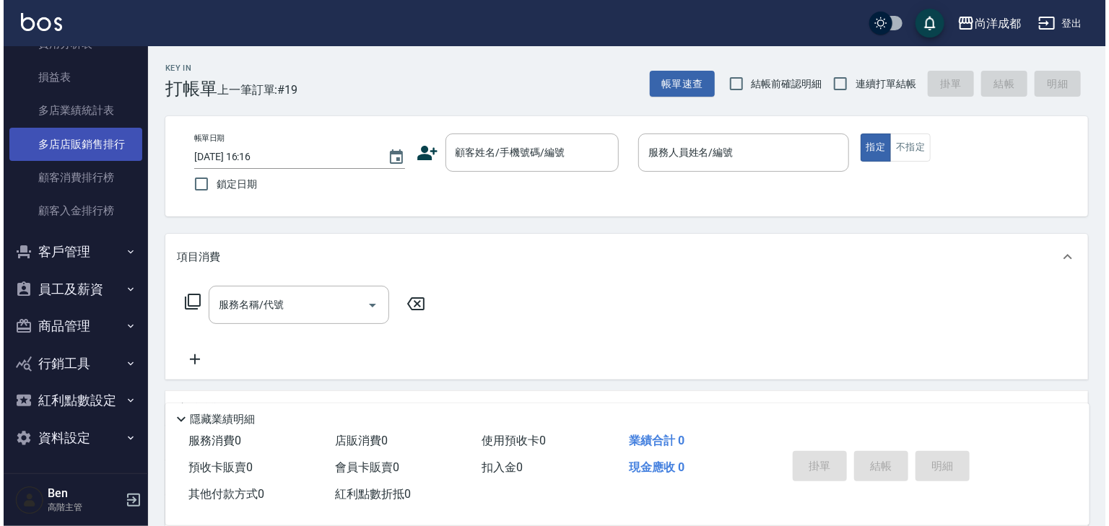
scroll to position [1319, 0]
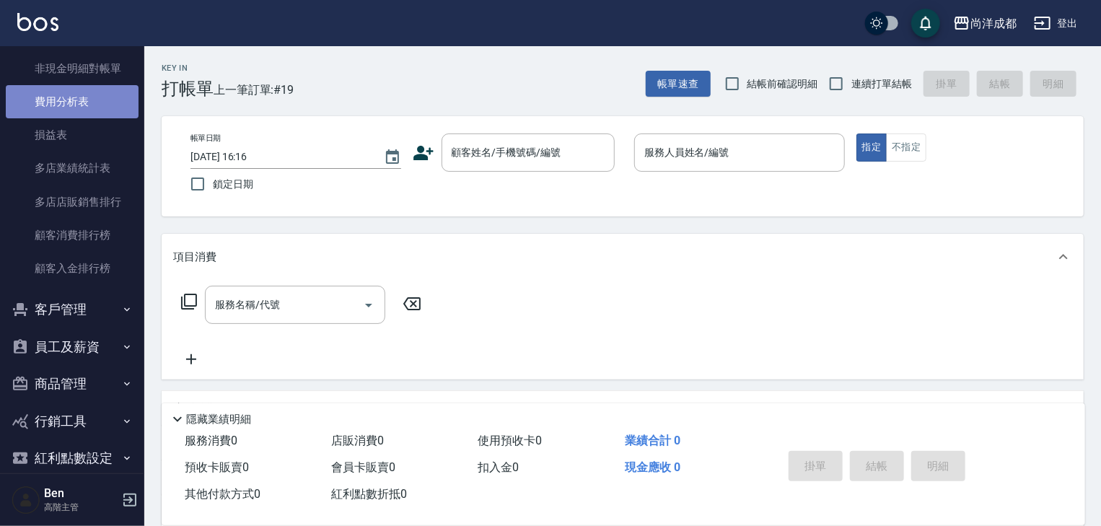
click at [74, 99] on link "費用分析表" at bounding box center [72, 101] width 133 height 33
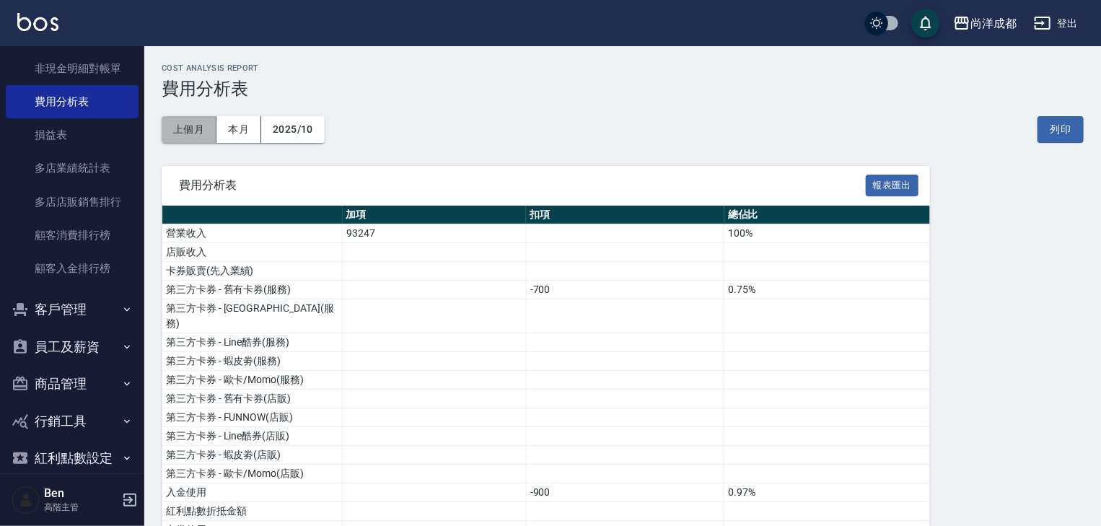
click at [199, 124] on button "上個月" at bounding box center [189, 129] width 55 height 27
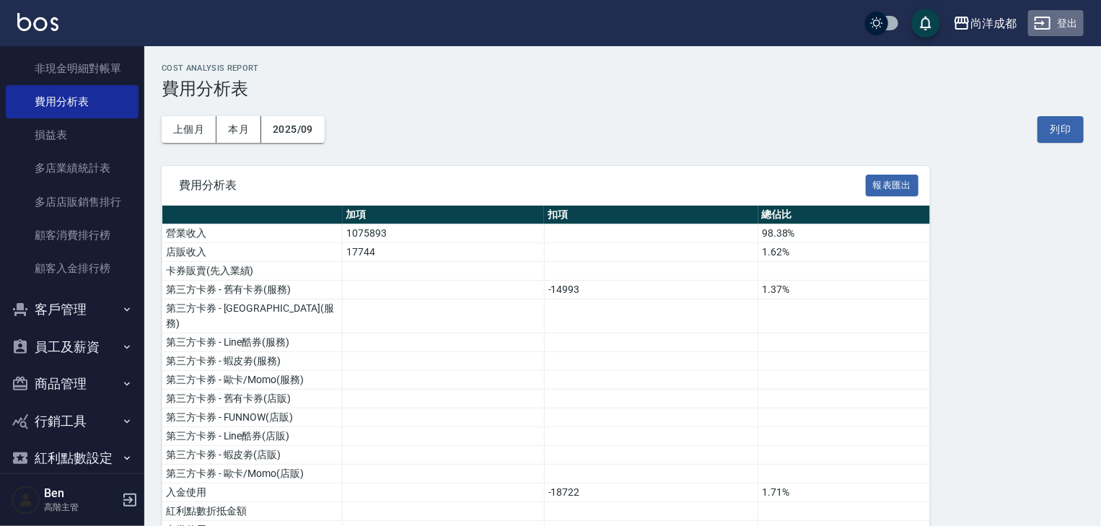
click at [1077, 27] on button "登出" at bounding box center [1057, 23] width 56 height 27
